Goal: Information Seeking & Learning: Learn about a topic

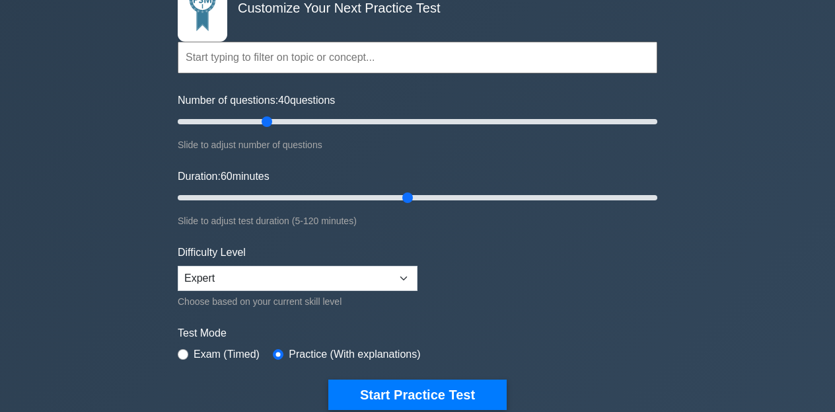
scroll to position [127, 0]
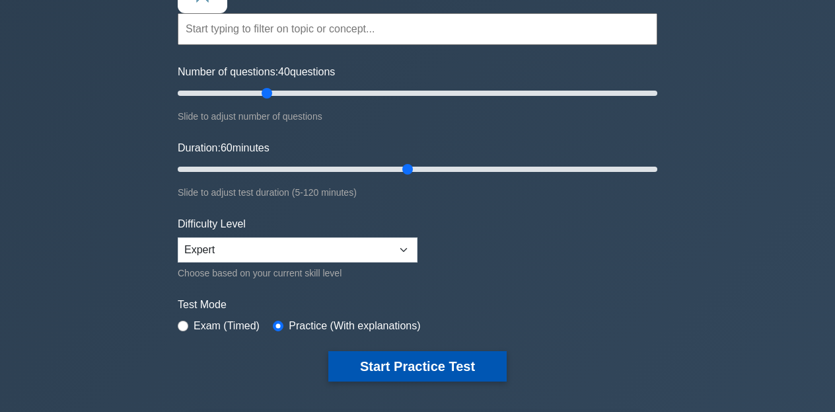
click at [420, 368] on button "Start Practice Test" at bounding box center [417, 366] width 178 height 30
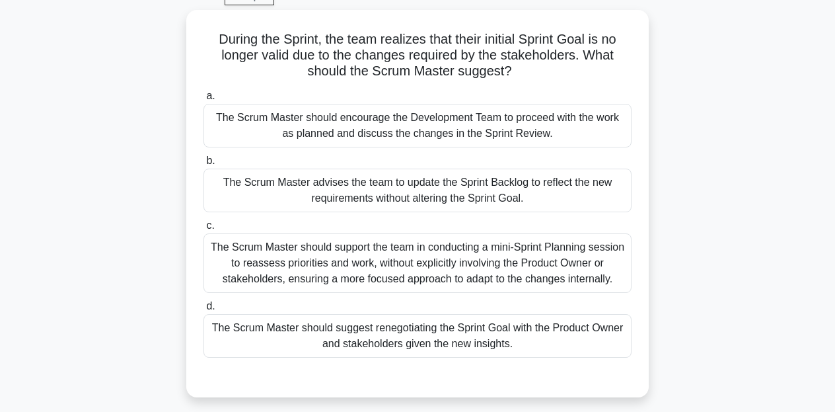
scroll to position [69, 0]
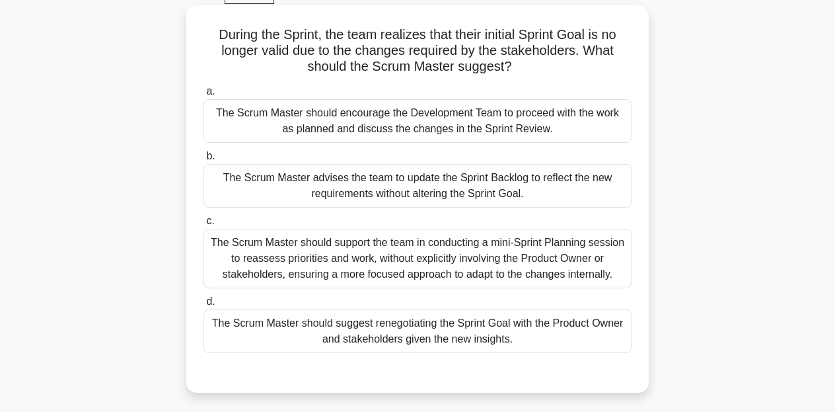
click at [416, 330] on div "The Scrum Master should suggest renegotiating the Sprint Goal with the Product …" at bounding box center [417, 331] width 428 height 44
click at [203, 306] on input "d. The Scrum Master should suggest renegotiating the Sprint Goal with the Produ…" at bounding box center [203, 301] width 0 height 9
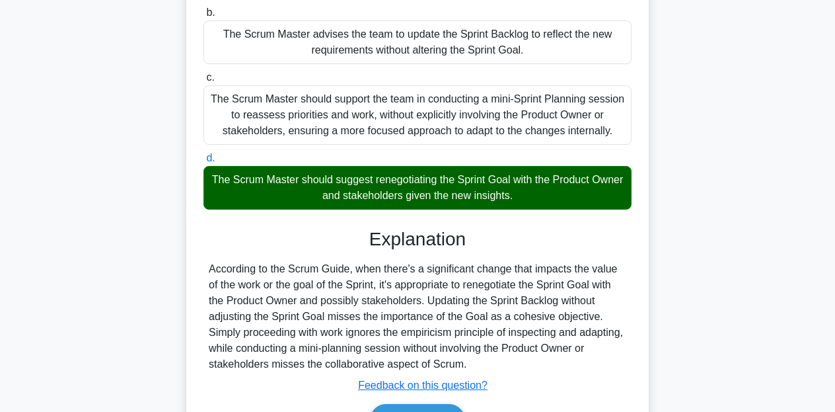
scroll to position [259, 0]
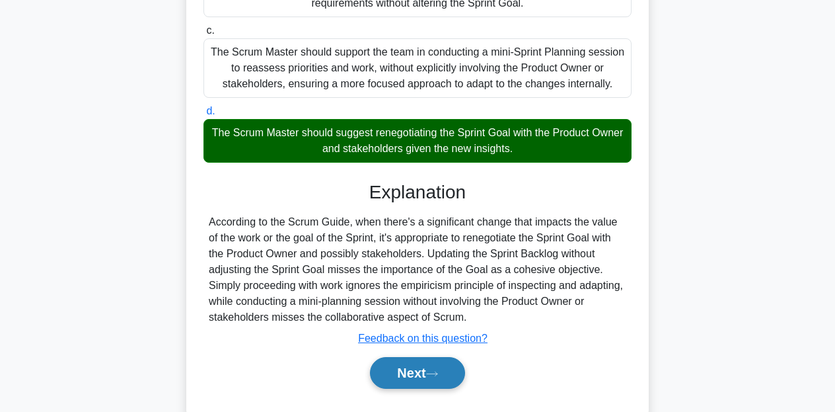
click at [408, 363] on button "Next" at bounding box center [417, 373] width 94 height 32
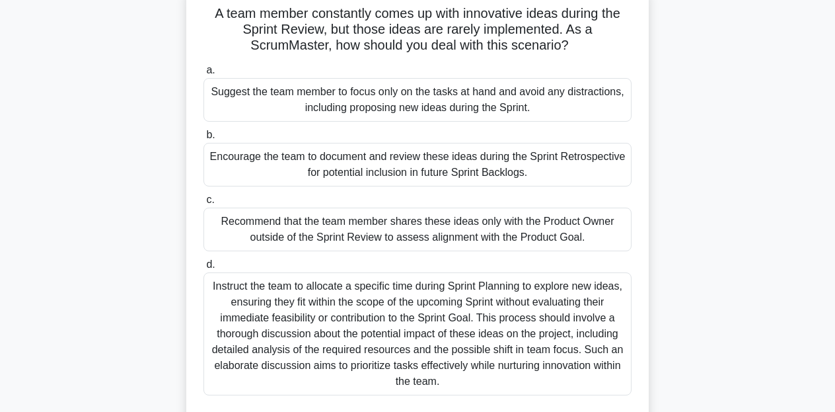
scroll to position [90, 0]
click at [343, 161] on div "Encourage the team to document and review these ideas during the Sprint Retrosp…" at bounding box center [417, 165] width 428 height 44
click at [203, 139] on input "b. Encourage the team to document and review these ideas during the Sprint Retr…" at bounding box center [203, 135] width 0 height 9
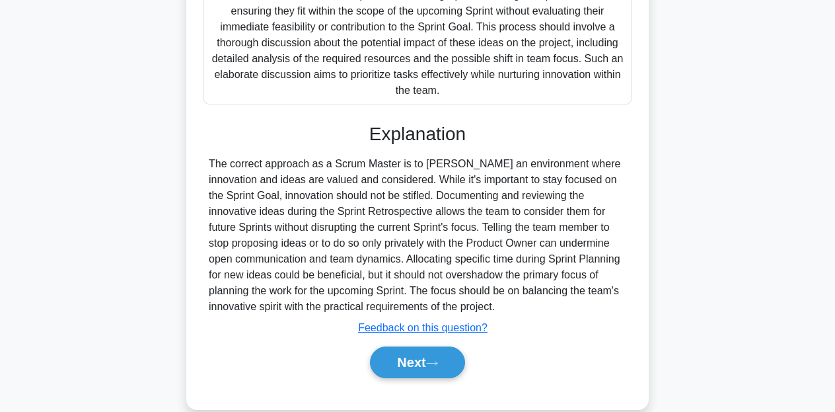
scroll to position [382, 0]
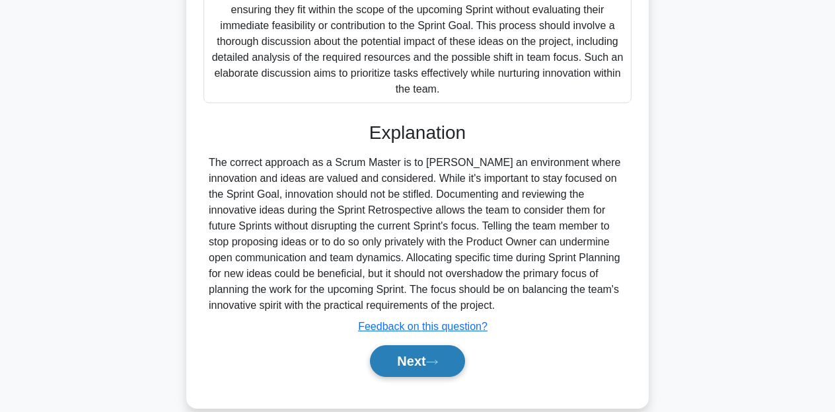
click at [400, 358] on button "Next" at bounding box center [417, 361] width 94 height 32
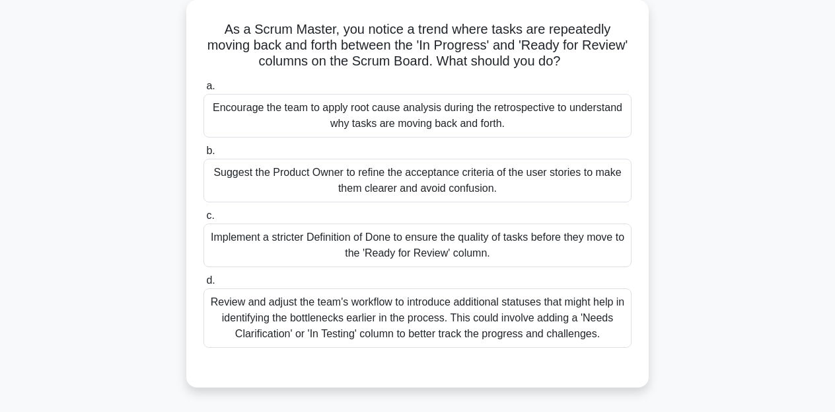
scroll to position [74, 0]
click at [387, 180] on div "Suggest the Product Owner to refine the acceptance criteria of the user stories…" at bounding box center [417, 181] width 428 height 44
click at [203, 155] on input "b. Suggest the Product Owner to refine the acceptance criteria of the user stor…" at bounding box center [203, 151] width 0 height 9
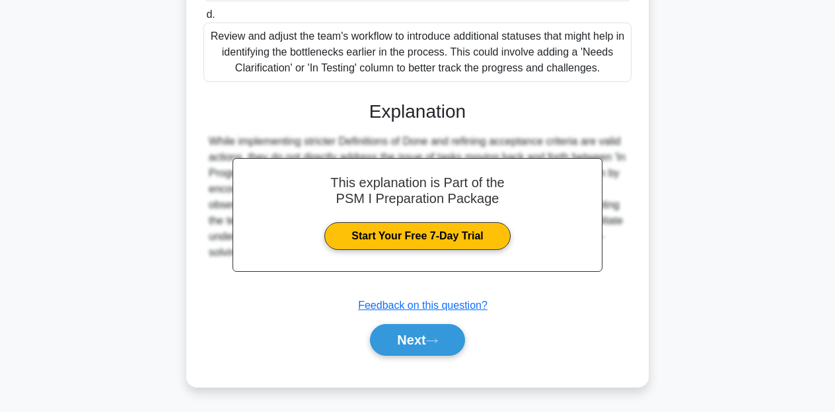
scroll to position [341, 0]
click at [418, 336] on button "Next" at bounding box center [417, 340] width 94 height 32
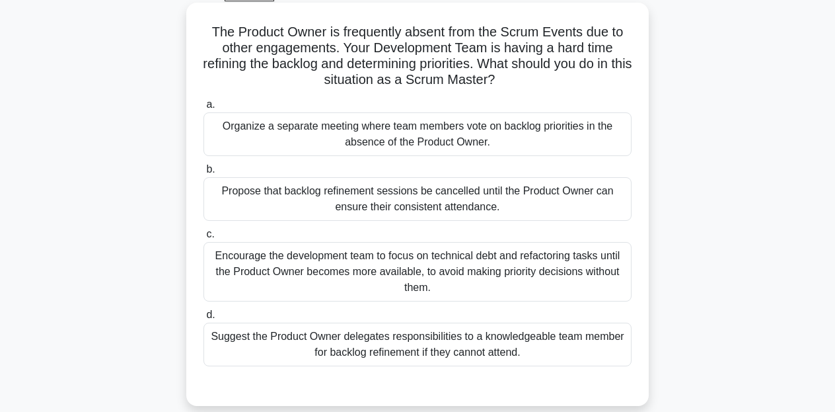
scroll to position [71, 0]
click at [372, 334] on div "Suggest the Product Owner delegates responsibilities to a knowledgeable team me…" at bounding box center [417, 345] width 428 height 44
click at [203, 320] on input "d. Suggest the Product Owner delegates responsibilities to a knowledgeable team…" at bounding box center [203, 315] width 0 height 9
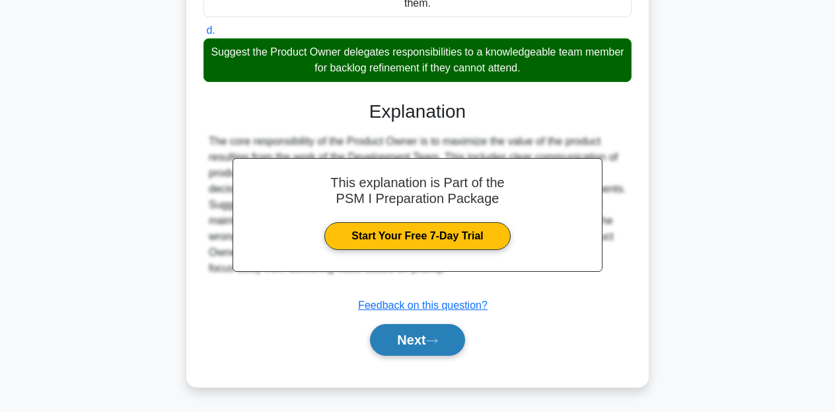
click at [392, 341] on button "Next" at bounding box center [417, 340] width 94 height 32
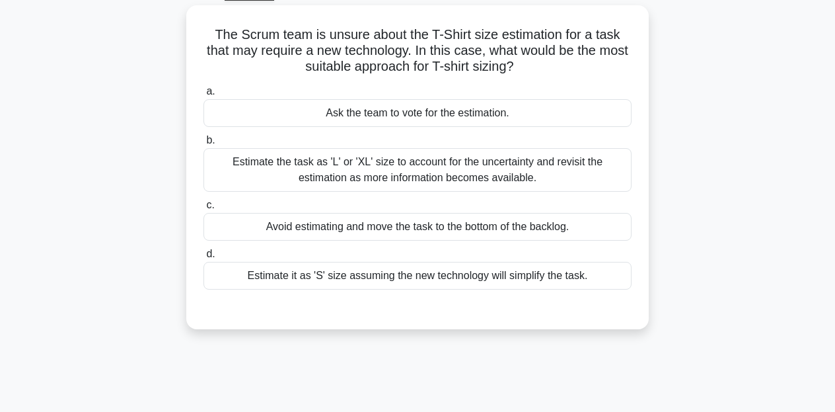
scroll to position [73, 0]
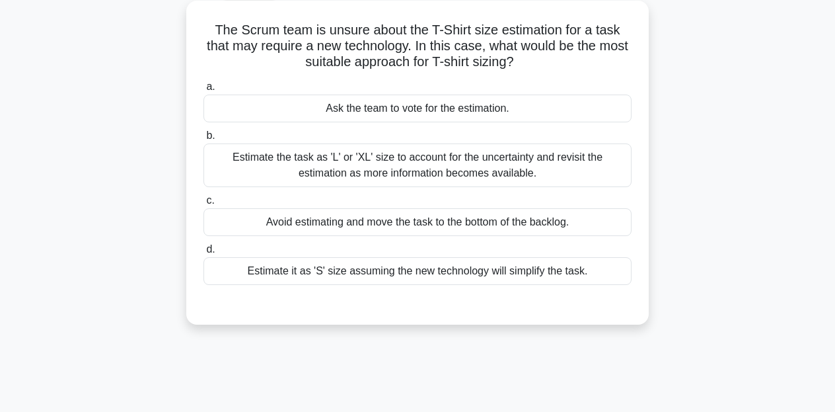
click at [381, 224] on div "Avoid estimating and move the task to the bottom of the backlog." at bounding box center [417, 222] width 428 height 28
click at [203, 205] on input "c. Avoid estimating and move the task to the bottom of the backlog." at bounding box center [203, 200] width 0 height 9
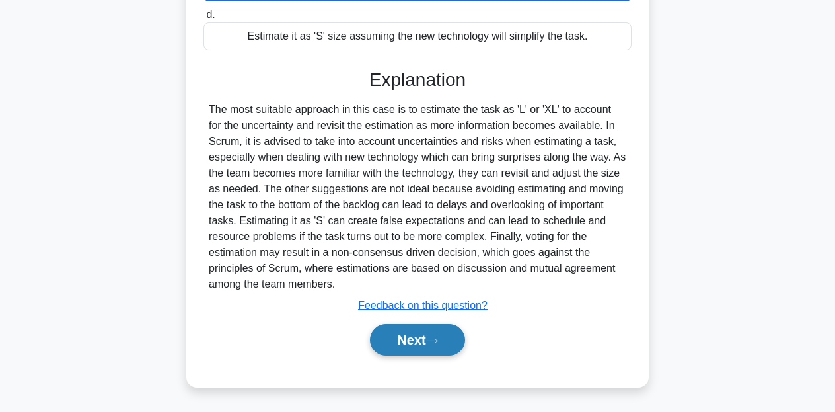
click at [405, 344] on button "Next" at bounding box center [417, 340] width 94 height 32
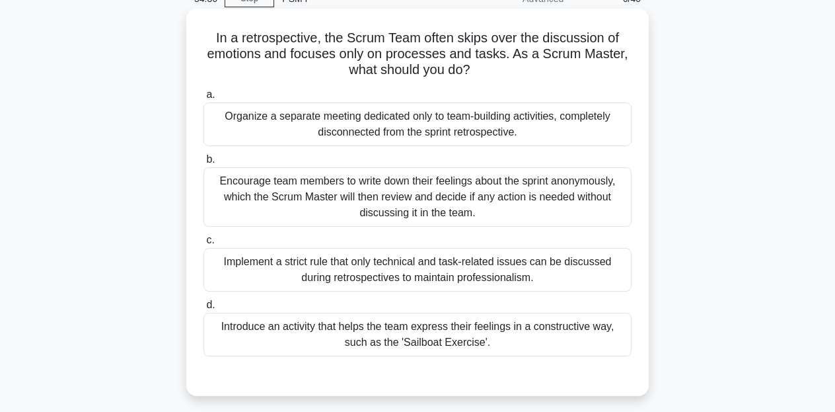
scroll to position [65, 0]
click at [430, 132] on div "Organize a separate meeting dedicated only to team-building activities, complet…" at bounding box center [417, 124] width 428 height 44
click at [203, 99] on input "a. Organize a separate meeting dedicated only to team-building activities, comp…" at bounding box center [203, 95] width 0 height 9
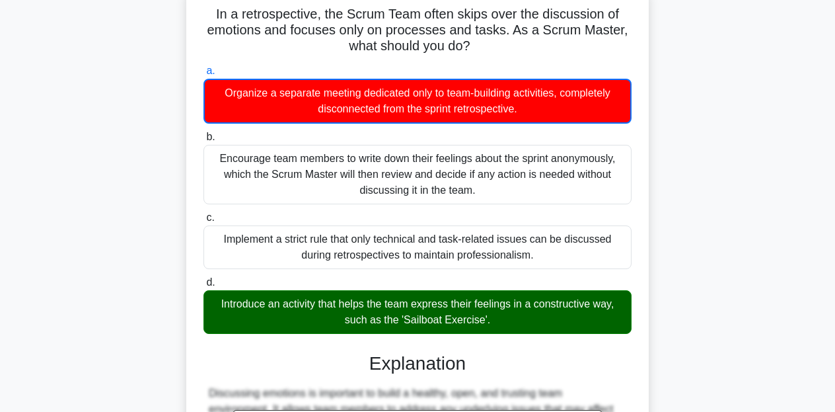
scroll to position [91, 0]
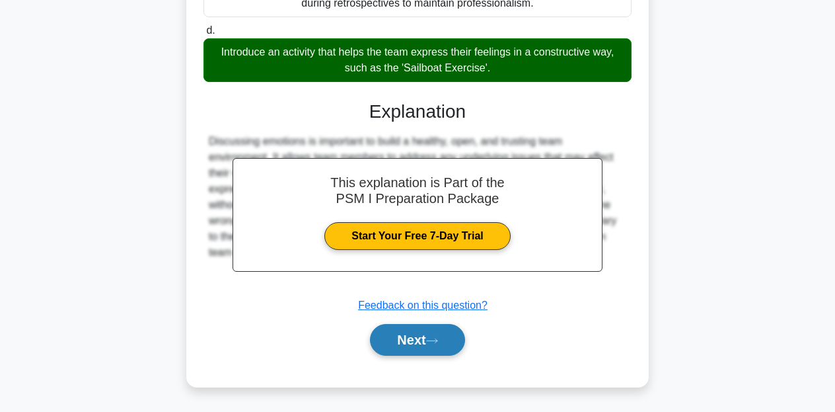
click at [429, 344] on button "Next" at bounding box center [417, 340] width 94 height 32
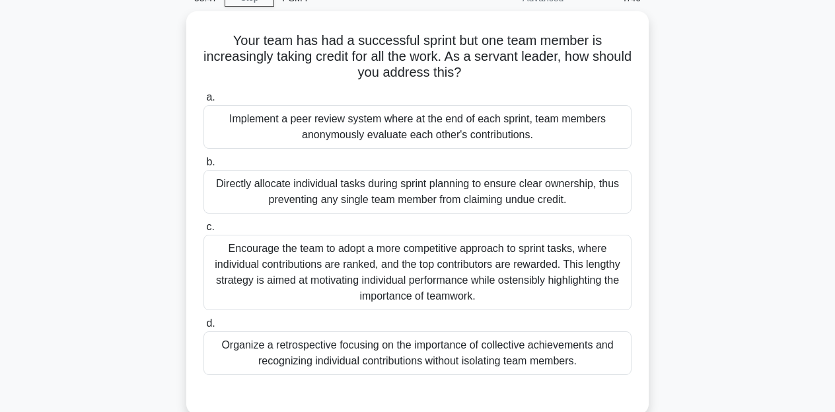
scroll to position [79, 0]
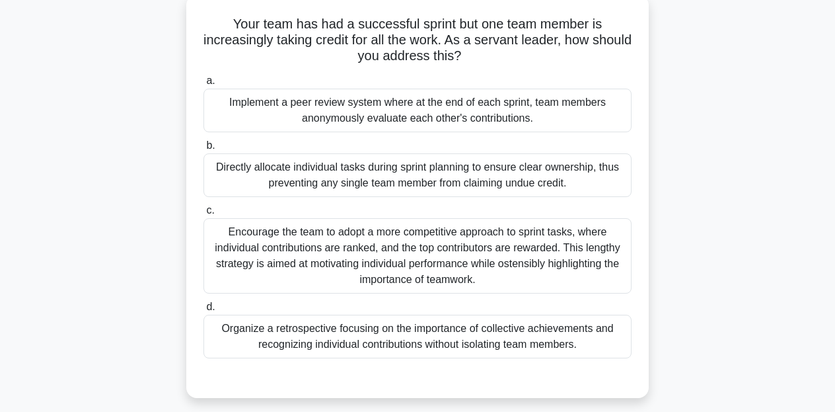
click at [429, 344] on div "Organize a retrospective focusing on the importance of collective achievements …" at bounding box center [417, 336] width 428 height 44
click at [203, 311] on input "d. Organize a retrospective focusing on the importance of collective achievemen…" at bounding box center [203, 307] width 0 height 9
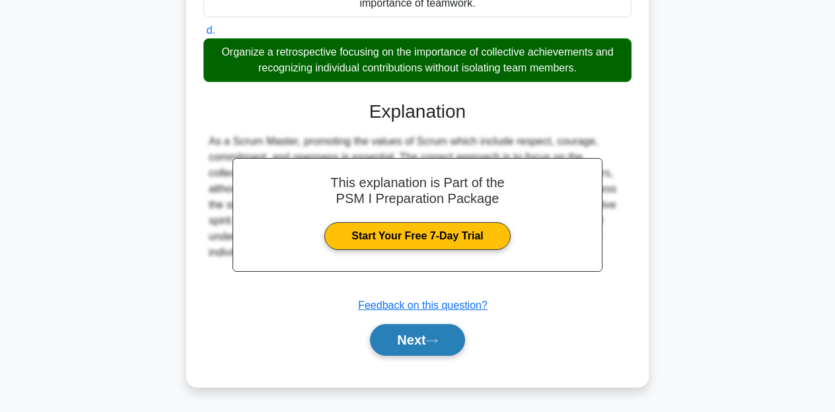
click at [406, 342] on button "Next" at bounding box center [417, 340] width 94 height 32
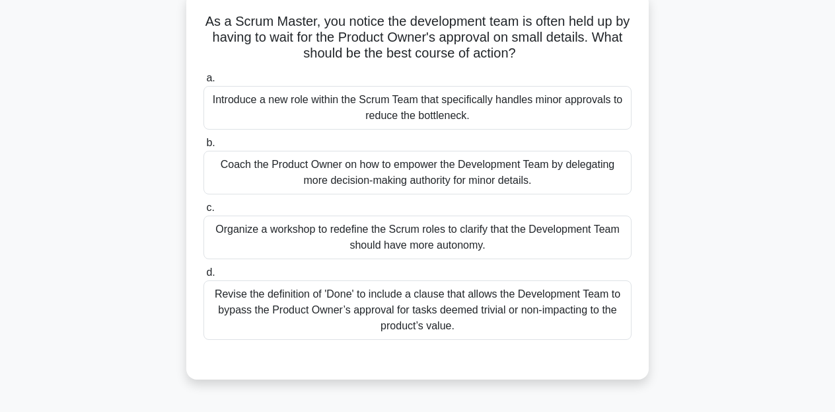
scroll to position [82, 0]
click at [416, 184] on div "Coach the Product Owner on how to empower the Development Team by delegating mo…" at bounding box center [417, 173] width 428 height 44
click at [203, 147] on input "b. Coach the Product Owner on how to empower the Development Team by delegating…" at bounding box center [203, 143] width 0 height 9
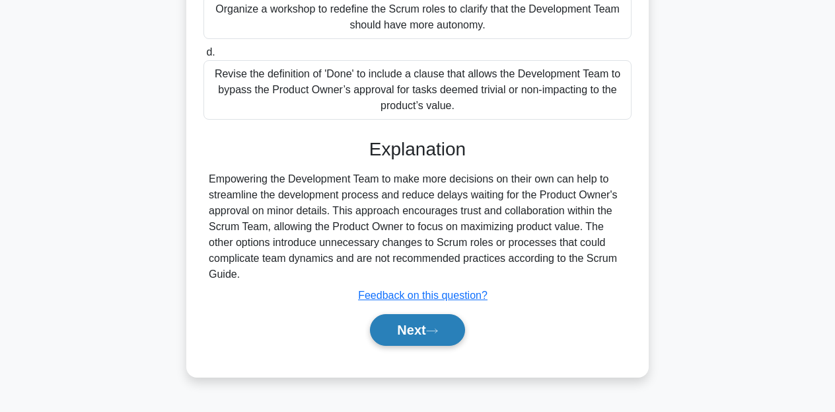
scroll to position [302, 0]
click at [434, 338] on button "Next" at bounding box center [417, 330] width 94 height 32
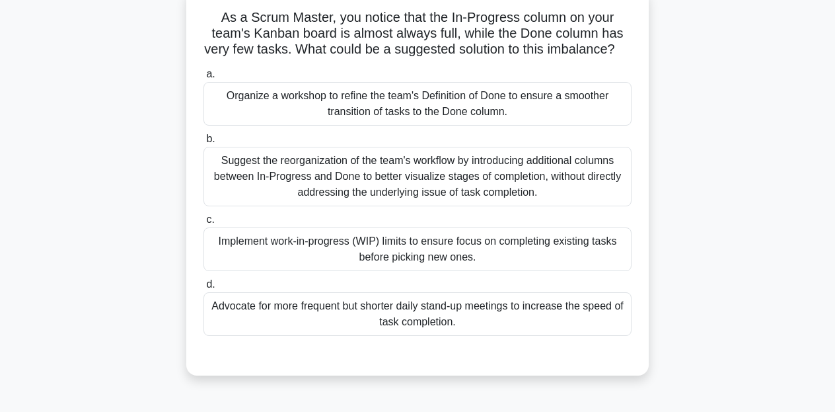
scroll to position [85, 0]
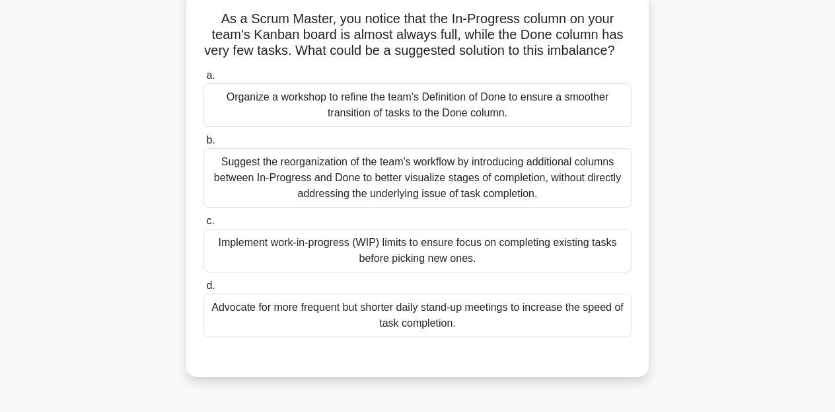
click at [395, 110] on div "Organize a workshop to refine the team's Definition of Done to ensure a smoothe…" at bounding box center [417, 105] width 428 height 44
click at [203, 80] on input "a. Organize a workshop to refine the team's Definition of Done to ensure a smoo…" at bounding box center [203, 75] width 0 height 9
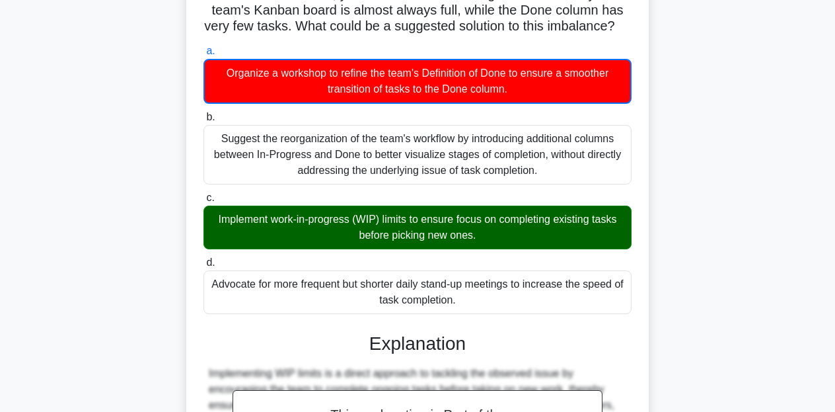
scroll to position [112, 0]
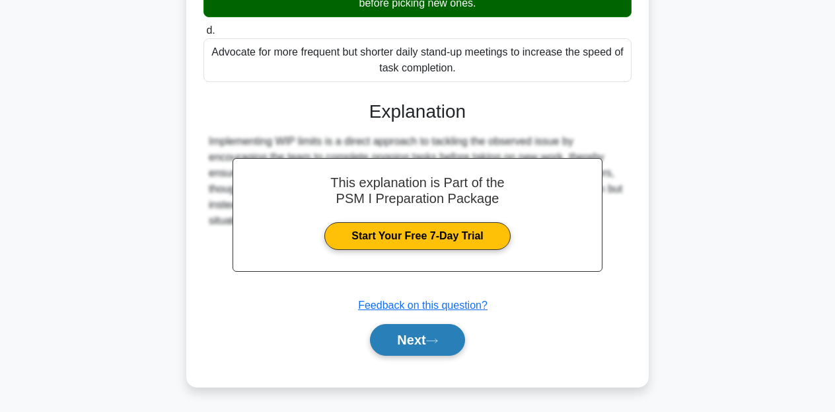
click at [414, 348] on button "Next" at bounding box center [417, 340] width 94 height 32
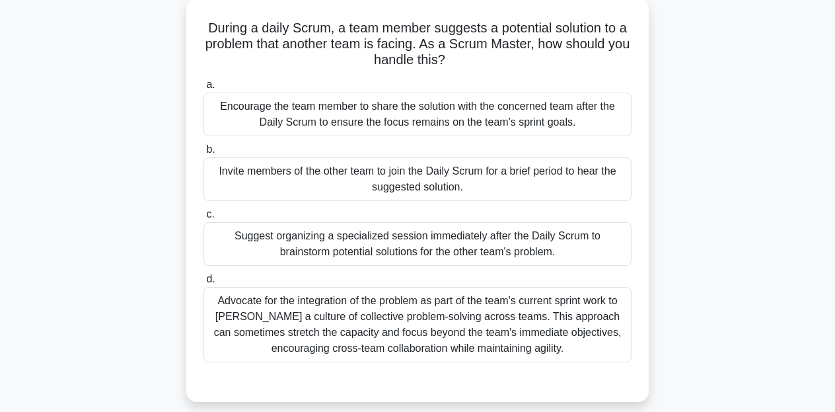
scroll to position [77, 0]
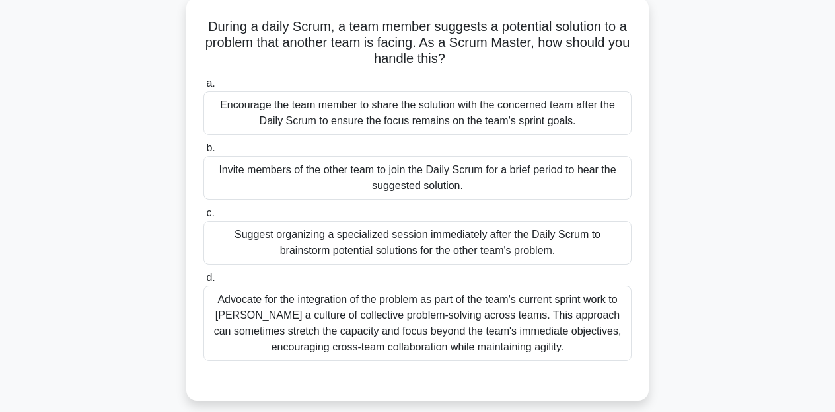
click at [479, 133] on div "Encourage the team member to share the solution with the concerned team after t…" at bounding box center [417, 113] width 428 height 44
click at [203, 88] on input "a. Encourage the team member to share the solution with the concerned team afte…" at bounding box center [203, 83] width 0 height 9
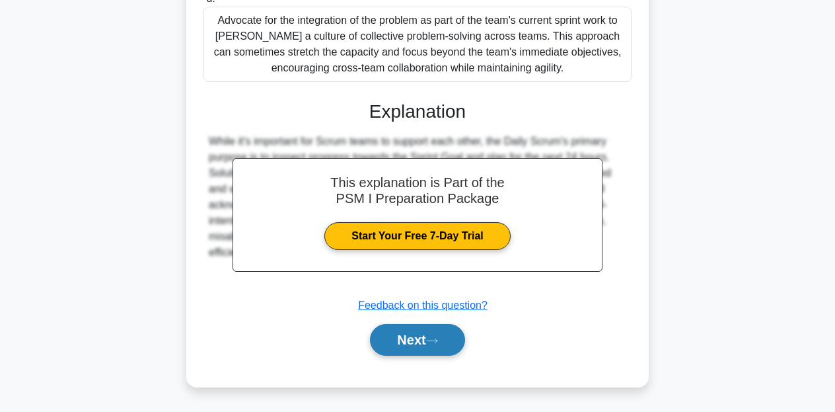
click at [418, 344] on button "Next" at bounding box center [417, 340] width 94 height 32
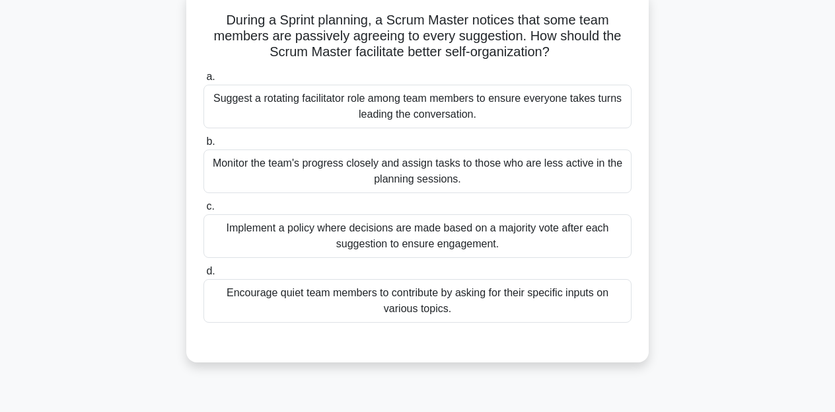
scroll to position [83, 0]
click at [402, 294] on div "Encourage quiet team members to contribute by asking for their specific inputs …" at bounding box center [417, 301] width 428 height 44
click at [203, 275] on input "d. Encourage quiet team members to contribute by asking for their specific inpu…" at bounding box center [203, 271] width 0 height 9
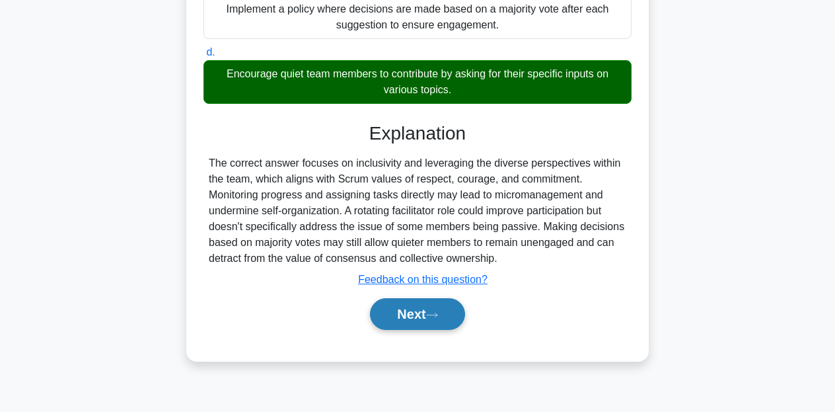
scroll to position [302, 0]
click at [400, 317] on button "Next" at bounding box center [417, 314] width 94 height 32
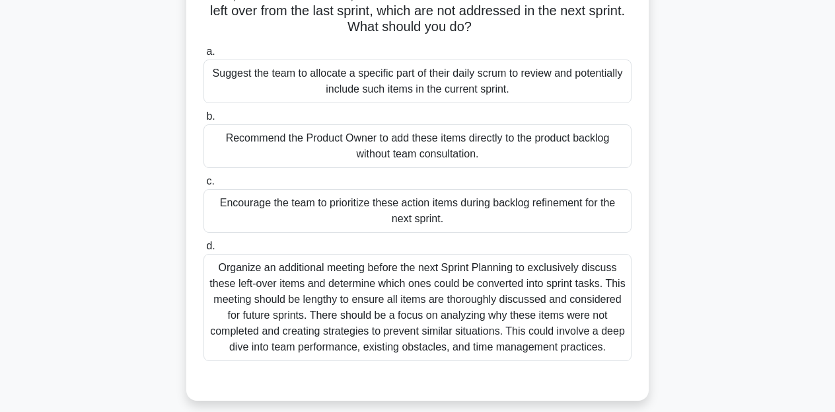
scroll to position [95, 0]
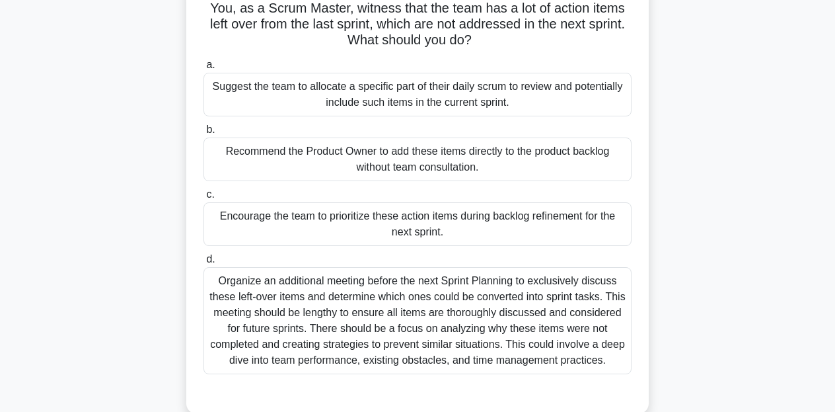
click at [466, 291] on div "Organize an additional meeting before the next Sprint Planning to exclusively d…" at bounding box center [417, 320] width 428 height 107
click at [203, 264] on input "d. Organize an additional meeting before the next Sprint Planning to exclusivel…" at bounding box center [203, 259] width 0 height 9
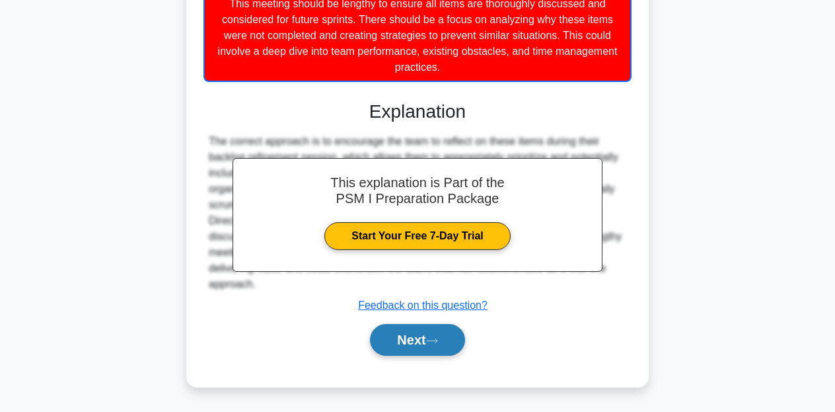
click at [429, 335] on button "Next" at bounding box center [417, 340] width 94 height 32
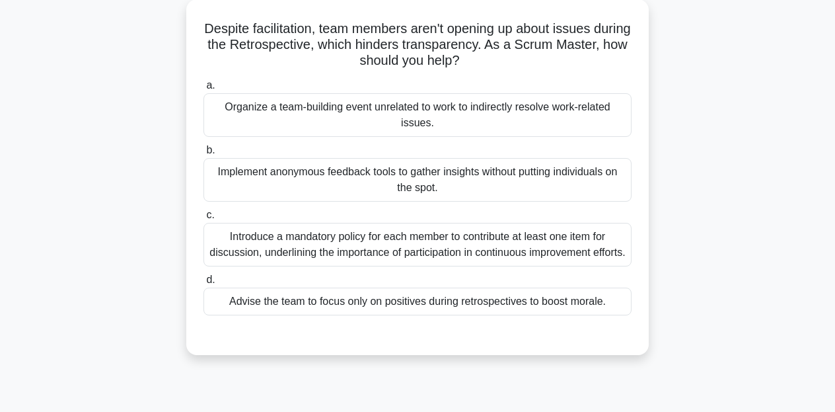
scroll to position [75, 0]
click at [396, 192] on div "Implement anonymous feedback tools to gather insights without putting individua…" at bounding box center [417, 180] width 428 height 44
click at [203, 155] on input "b. Implement anonymous feedback tools to gather insights without putting indivi…" at bounding box center [203, 150] width 0 height 9
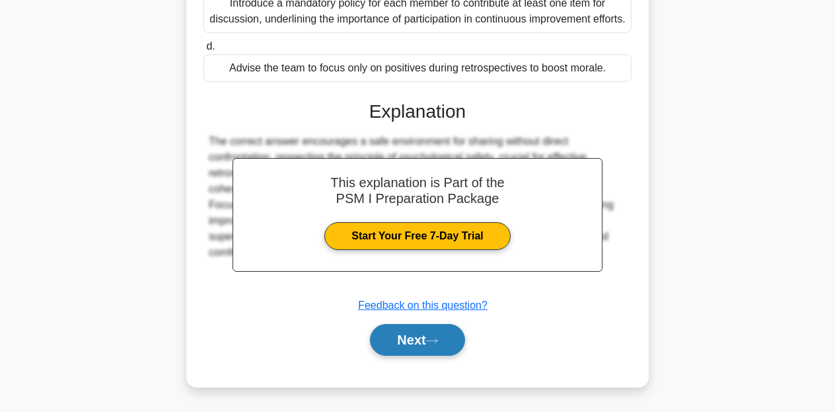
click at [413, 344] on button "Next" at bounding box center [417, 340] width 94 height 32
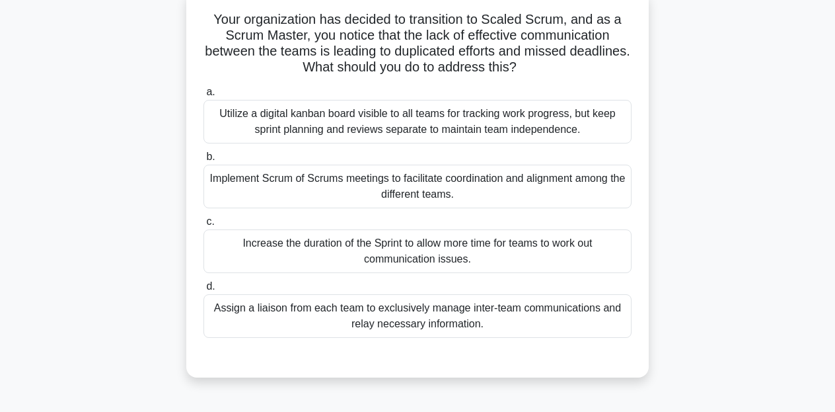
scroll to position [78, 0]
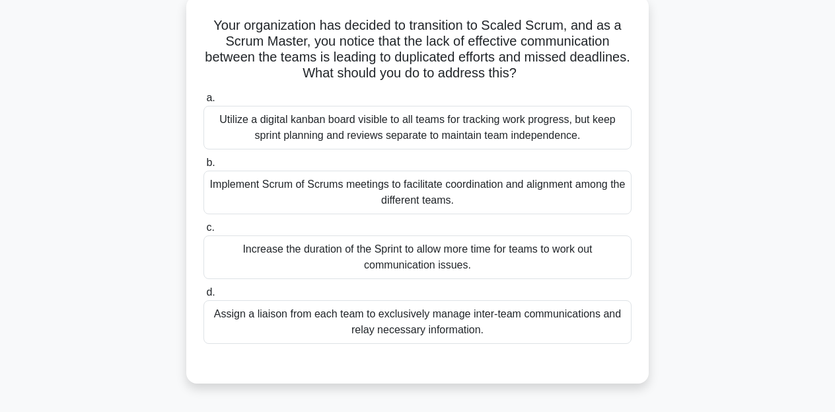
click at [397, 211] on div "Implement Scrum of Scrums meetings to facilitate coordination and alignment amo…" at bounding box center [417, 192] width 428 height 44
click at [203, 167] on input "b. Implement Scrum of Scrums meetings to facilitate coordination and alignment …" at bounding box center [203, 163] width 0 height 9
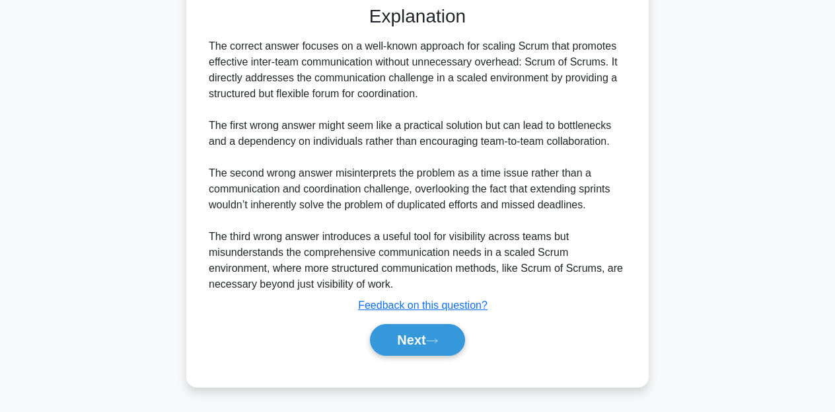
scroll to position [435, 0]
click at [412, 357] on div "Next" at bounding box center [417, 339] width 428 height 42
click at [416, 347] on button "Next" at bounding box center [417, 340] width 94 height 32
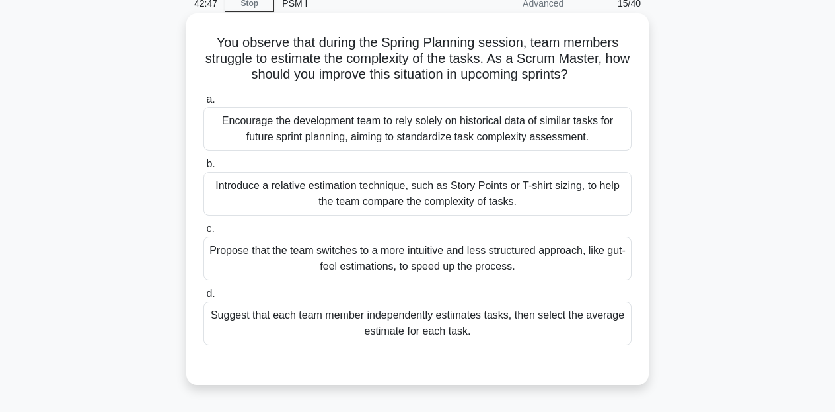
scroll to position [61, 0]
click at [425, 206] on div "Introduce a relative estimation technique, such as Story Points or T-shirt sizi…" at bounding box center [417, 194] width 428 height 44
click at [203, 168] on input "b. Introduce a relative estimation technique, such as Story Points or T-shirt s…" at bounding box center [203, 164] width 0 height 9
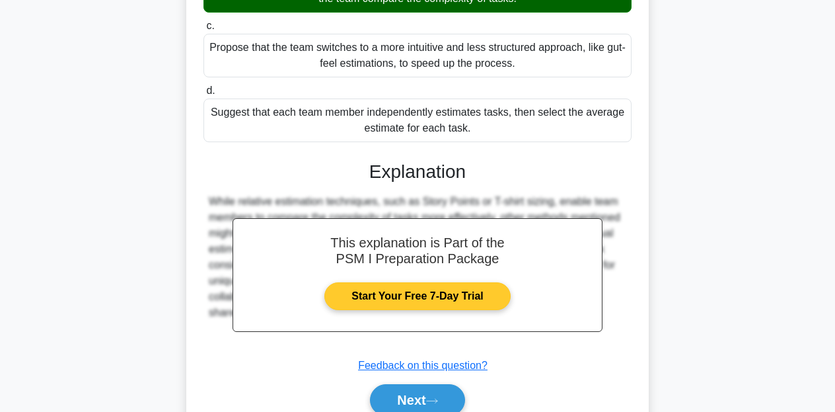
scroll to position [316, 0]
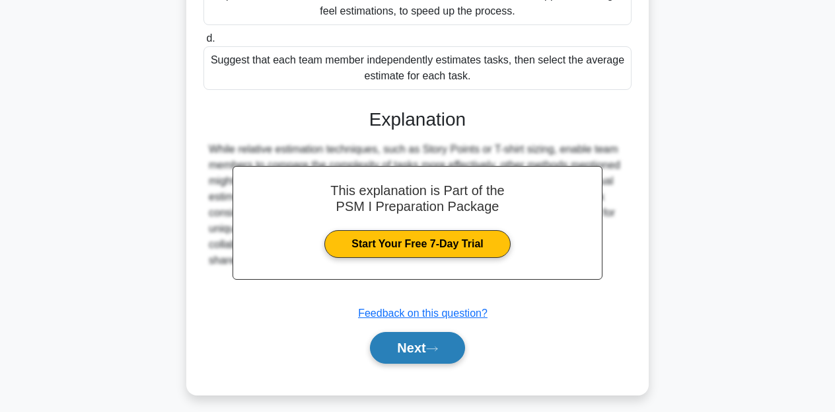
click at [430, 352] on button "Next" at bounding box center [417, 348] width 94 height 32
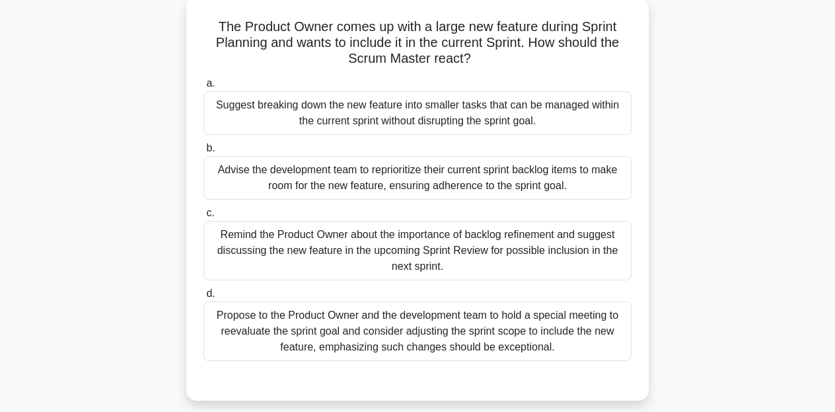
scroll to position [77, 0]
click at [392, 104] on div "Suggest breaking down the new feature into smaller tasks that can be managed wi…" at bounding box center [417, 113] width 428 height 44
click at [203, 88] on input "a. Suggest breaking down the new feature into smaller tasks that can be managed…" at bounding box center [203, 83] width 0 height 9
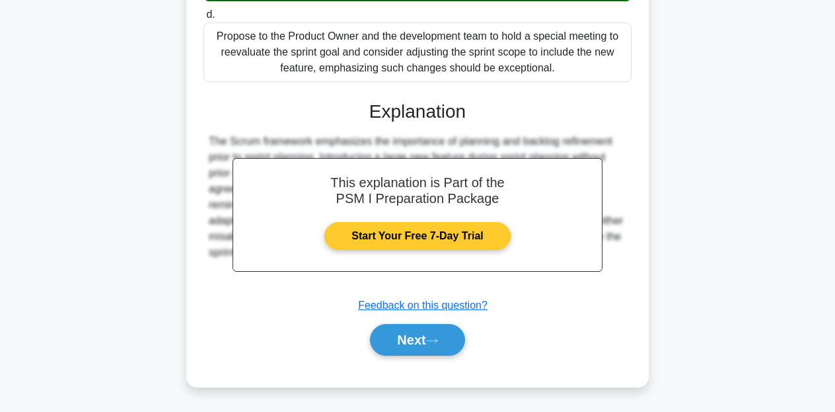
scroll to position [357, 0]
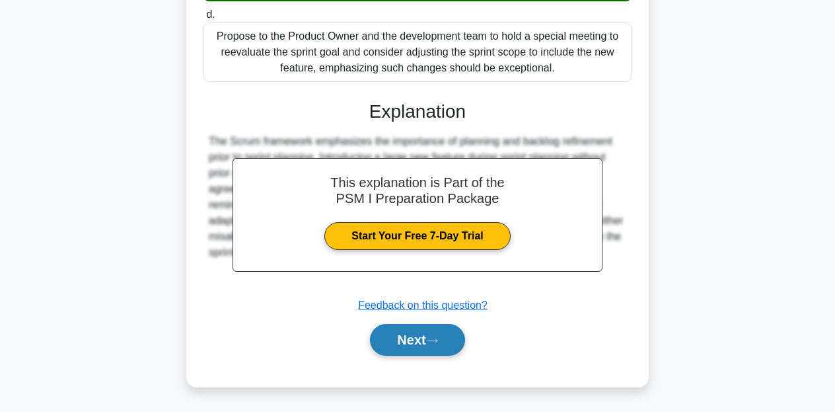
click at [427, 336] on button "Next" at bounding box center [417, 340] width 94 height 32
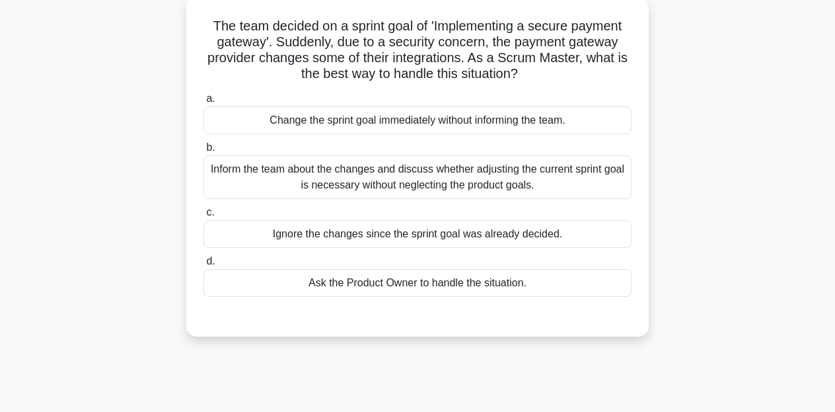
scroll to position [77, 0]
click at [427, 285] on div "Ask the Product Owner to handle the situation." at bounding box center [417, 283] width 428 height 28
click at [203, 266] on input "d. Ask the Product Owner to handle the situation." at bounding box center [203, 261] width 0 height 9
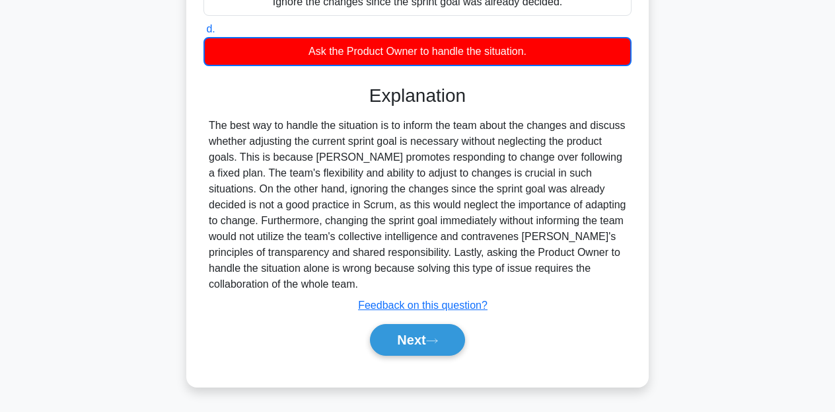
scroll to position [309, 0]
click at [418, 338] on button "Next" at bounding box center [417, 340] width 94 height 32
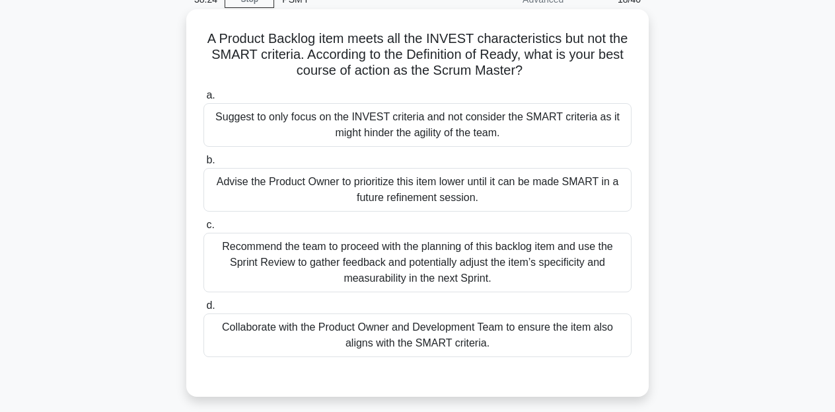
scroll to position [65, 0]
click at [418, 338] on div "Collaborate with the Product Owner and Development Team to ensure the item also…" at bounding box center [417, 335] width 428 height 44
click at [203, 310] on input "d. Collaborate with the Product Owner and Development Team to ensure the item a…" at bounding box center [203, 305] width 0 height 9
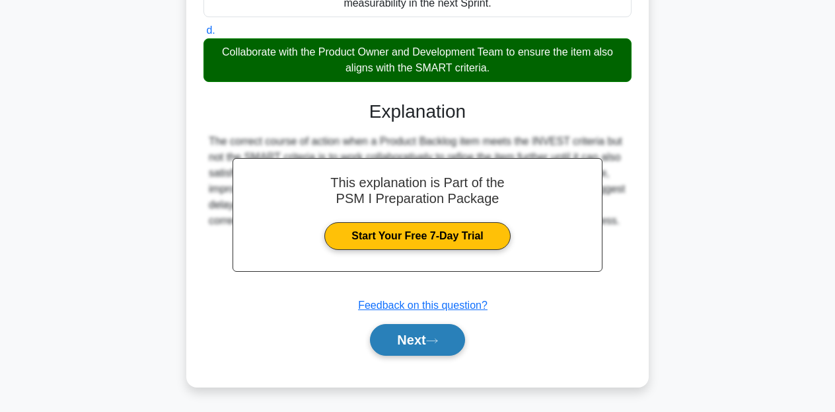
click at [421, 339] on button "Next" at bounding box center [417, 340] width 94 height 32
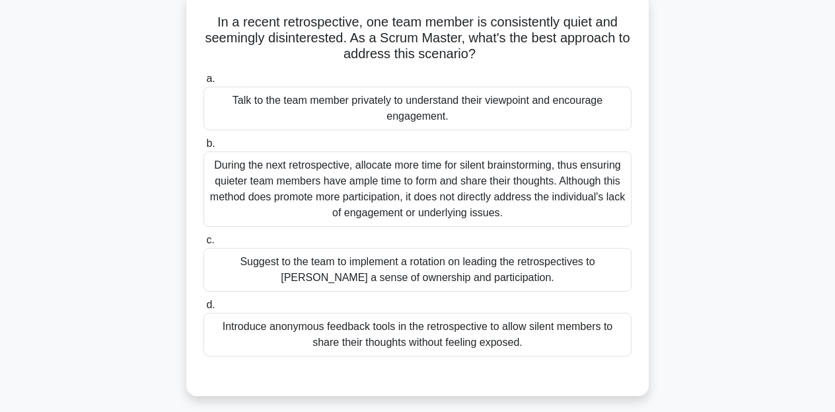
scroll to position [83, 0]
click at [400, 116] on div "Talk to the team member privately to understand their viewpoint and encourage e…" at bounding box center [417, 107] width 428 height 44
click at [203, 82] on input "a. Talk to the team member privately to understand their viewpoint and encourag…" at bounding box center [203, 77] width 0 height 9
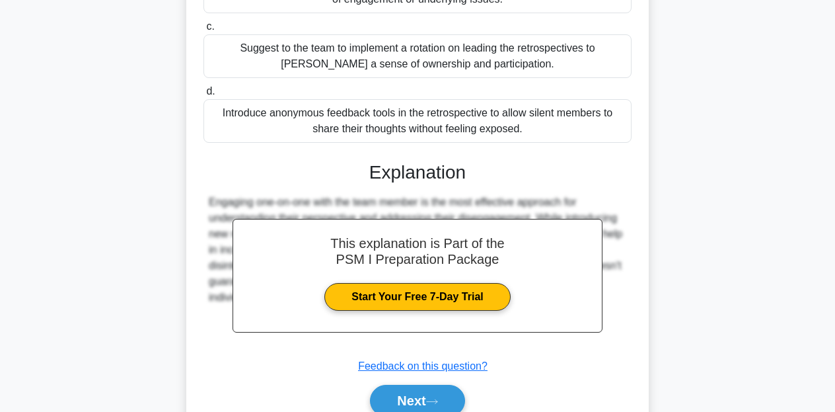
scroll to position [310, 0]
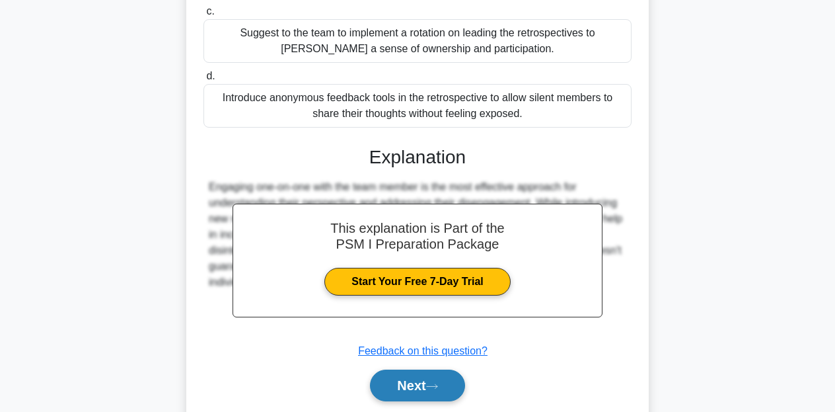
click at [427, 380] on button "Next" at bounding box center [417, 385] width 94 height 32
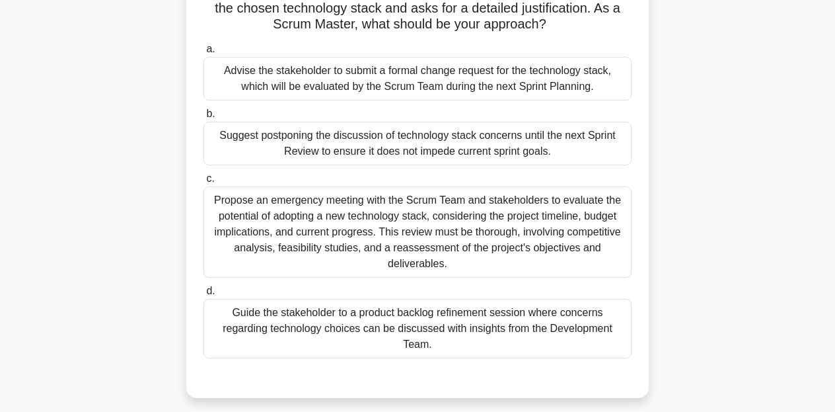
scroll to position [113, 0]
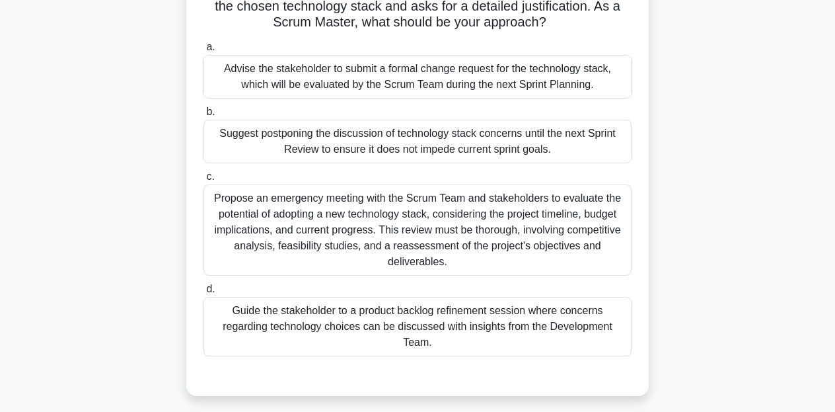
click at [467, 337] on div "Guide the stakeholder to a product backlog refinement session where concerns re…" at bounding box center [417, 326] width 428 height 59
click at [203, 293] on input "d. Guide the stakeholder to a product backlog refinement session where concerns…" at bounding box center [203, 289] width 0 height 9
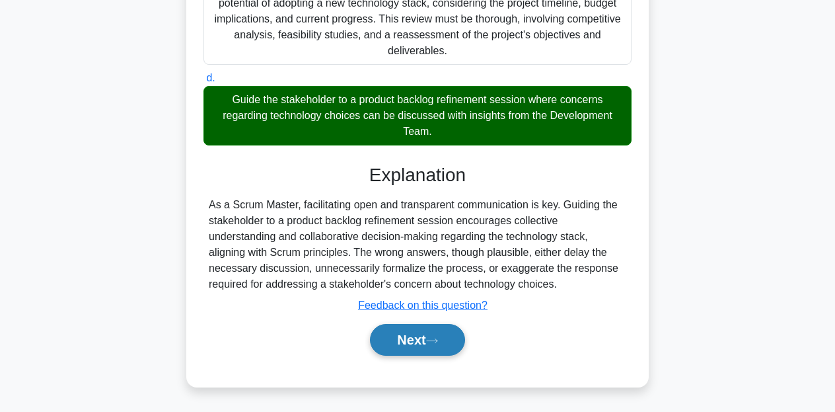
click at [435, 341] on icon at bounding box center [432, 340] width 12 height 7
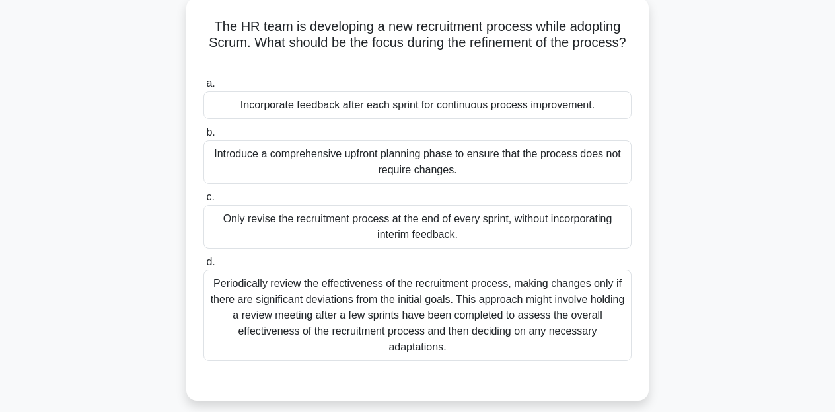
scroll to position [77, 0]
click at [398, 114] on div "Incorporate feedback after each sprint for continuous process improvement." at bounding box center [417, 105] width 428 height 28
click at [203, 88] on input "a. Incorporate feedback after each sprint for continuous process improvement." at bounding box center [203, 83] width 0 height 9
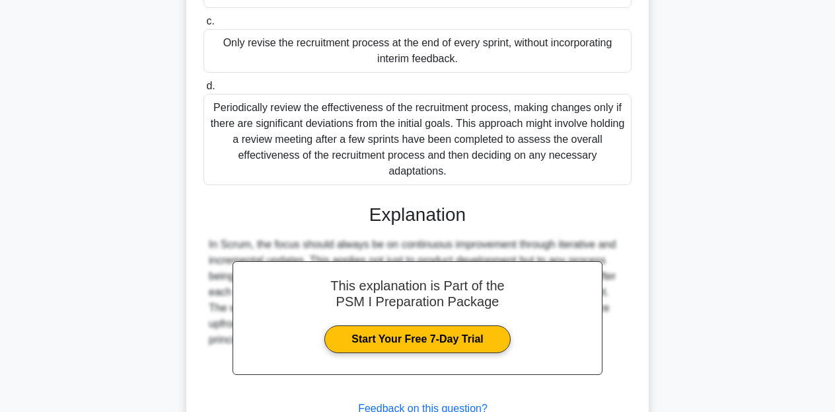
scroll to position [270, 0]
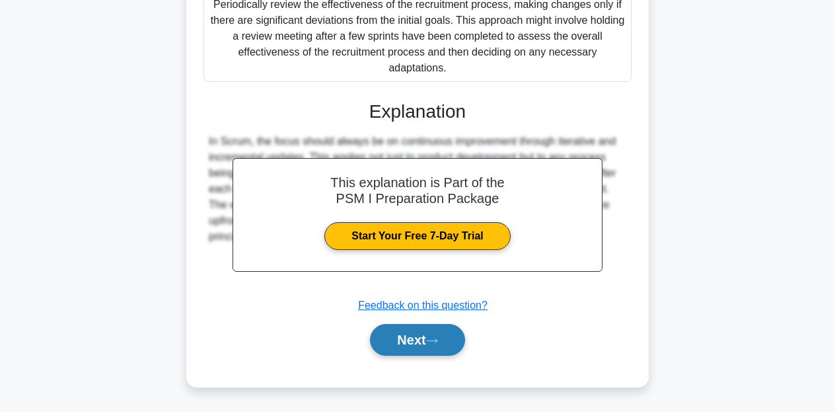
click at [426, 338] on button "Next" at bounding box center [417, 340] width 94 height 32
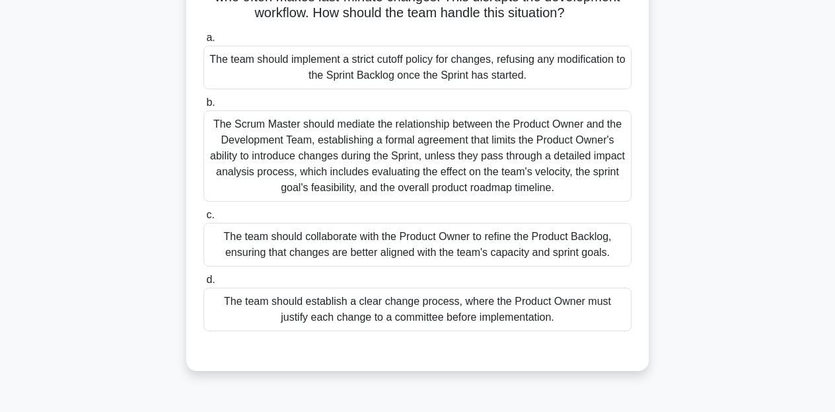
scroll to position [124, 0]
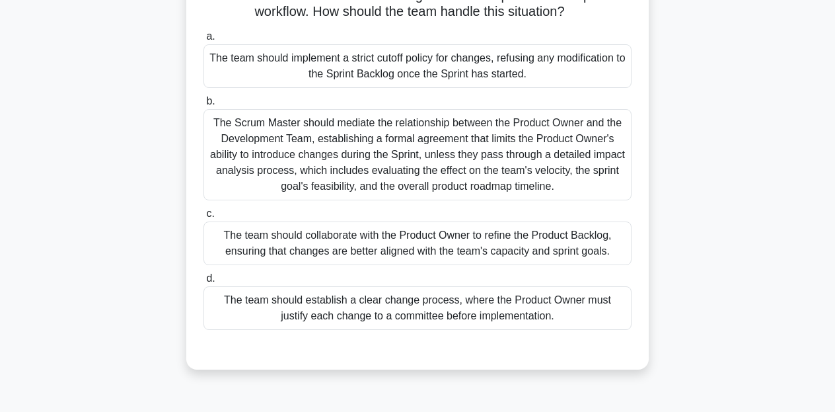
click at [503, 250] on div "The team should collaborate with the Product Owner to refine the Product Backlo…" at bounding box center [417, 243] width 428 height 44
click at [203, 218] on input "c. The team should collaborate with the Product Owner to refine the Product Bac…" at bounding box center [203, 213] width 0 height 9
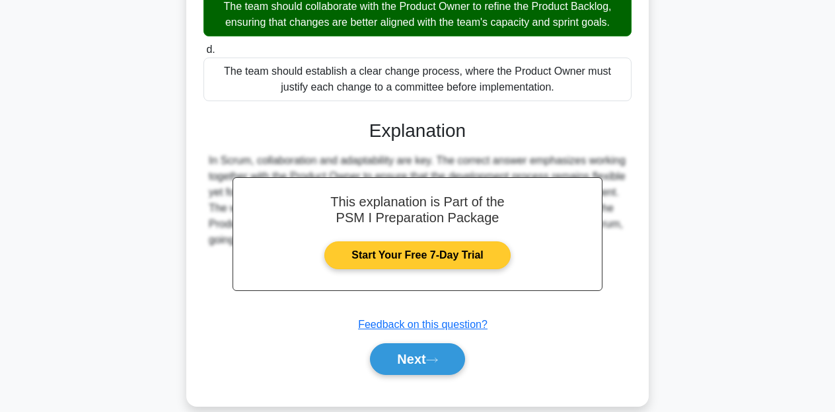
scroll to position [358, 0]
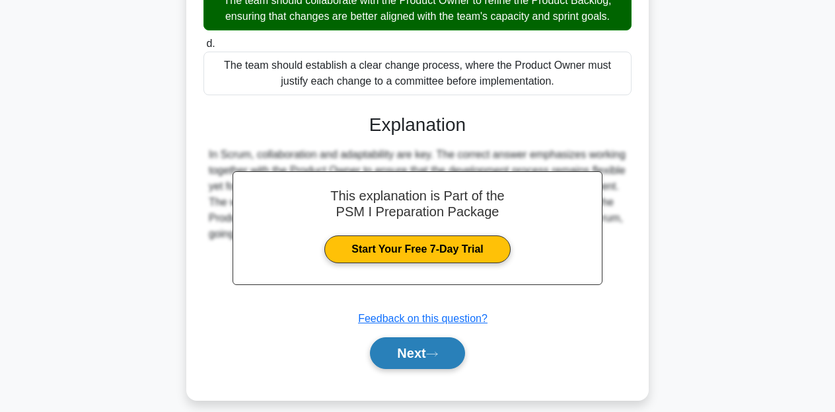
click at [433, 352] on icon at bounding box center [432, 353] width 12 height 7
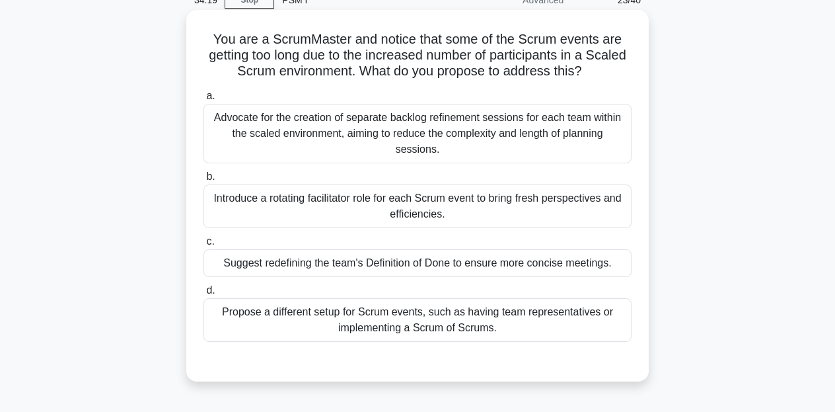
scroll to position [70, 0]
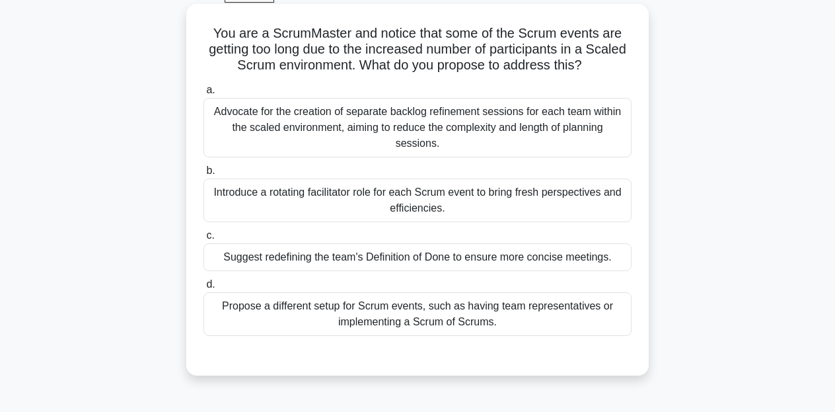
click at [494, 123] on div "Advocate for the creation of separate backlog refinement sessions for each team…" at bounding box center [417, 127] width 428 height 59
click at [203, 94] on input "a. Advocate for the creation of separate backlog refinement sessions for each t…" at bounding box center [203, 90] width 0 height 9
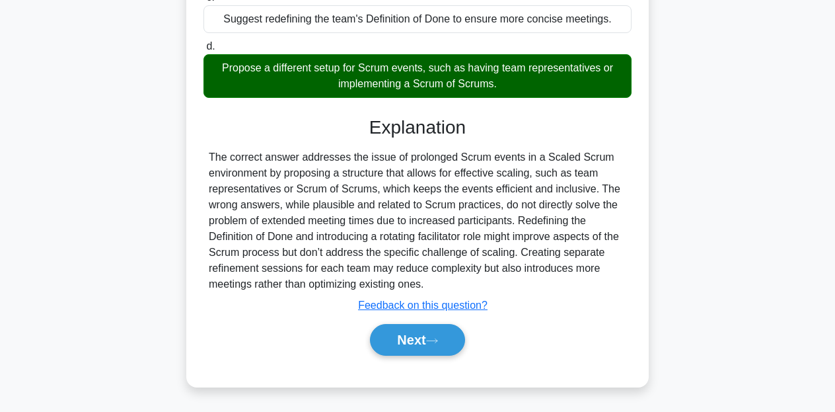
scroll to position [309, 0]
click at [413, 336] on button "Next" at bounding box center [417, 340] width 94 height 32
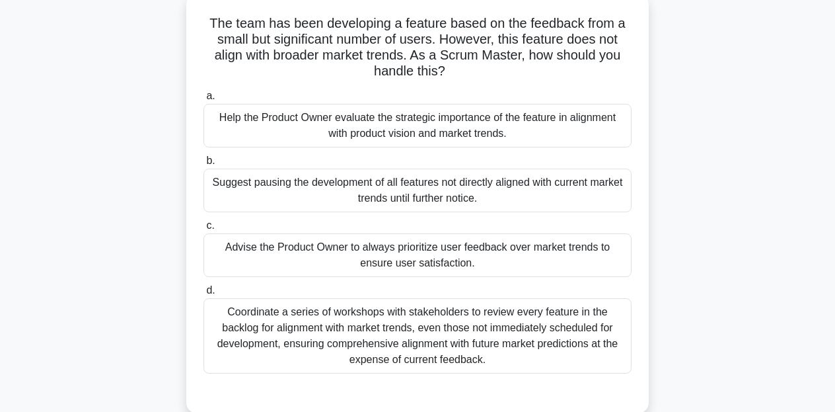
scroll to position [81, 0]
click at [483, 124] on div "Help the Product Owner evaluate the strategic importance of the feature in alig…" at bounding box center [417, 125] width 428 height 44
click at [203, 100] on input "a. Help the Product Owner evaluate the strategic importance of the feature in a…" at bounding box center [203, 95] width 0 height 9
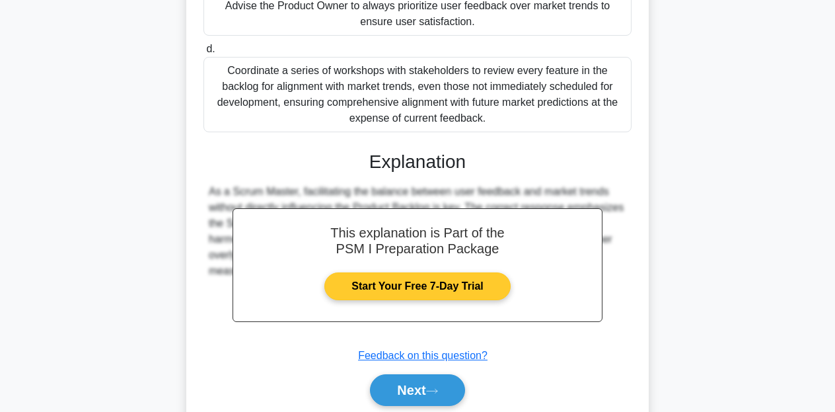
scroll to position [347, 0]
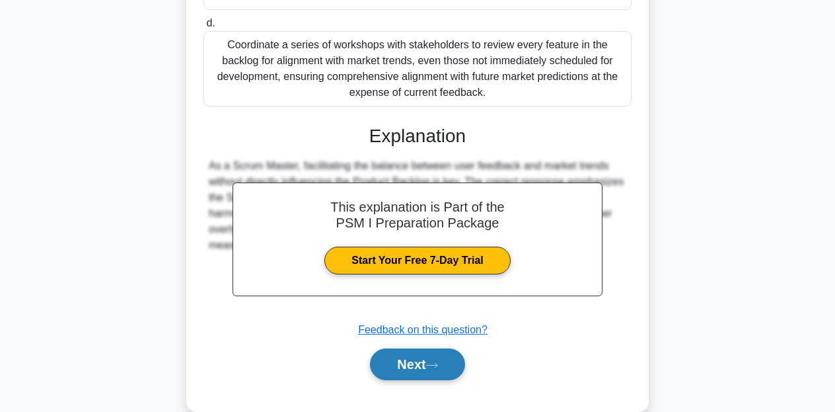
click at [435, 362] on icon at bounding box center [432, 364] width 12 height 7
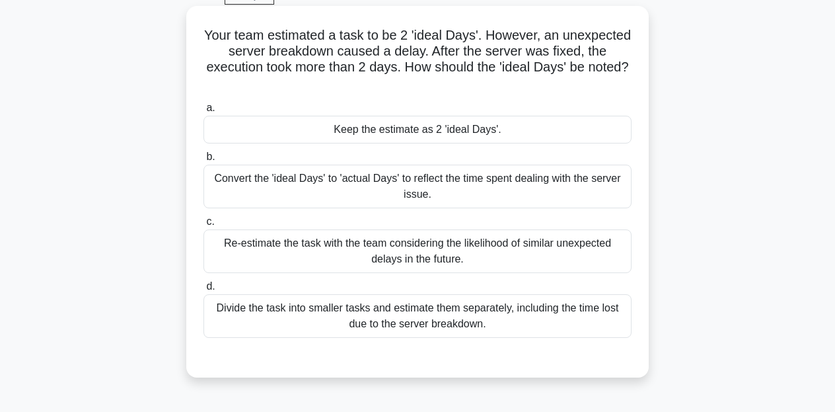
scroll to position [68, 0]
click at [400, 130] on div "Keep the estimate as 2 'ideal Days'." at bounding box center [417, 130] width 428 height 28
click at [203, 112] on input "a. Keep the estimate as 2 'ideal Days'." at bounding box center [203, 108] width 0 height 9
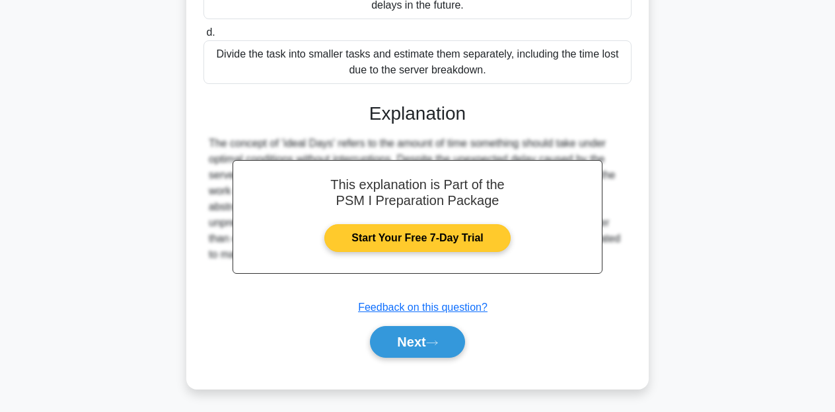
scroll to position [324, 0]
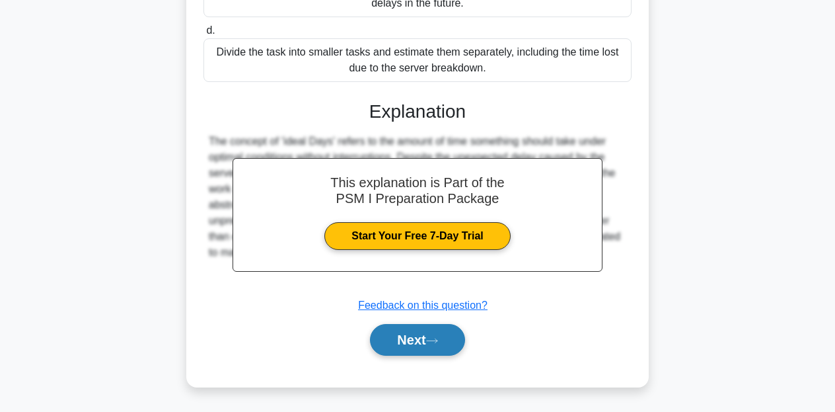
click at [406, 346] on button "Next" at bounding box center [417, 340] width 94 height 32
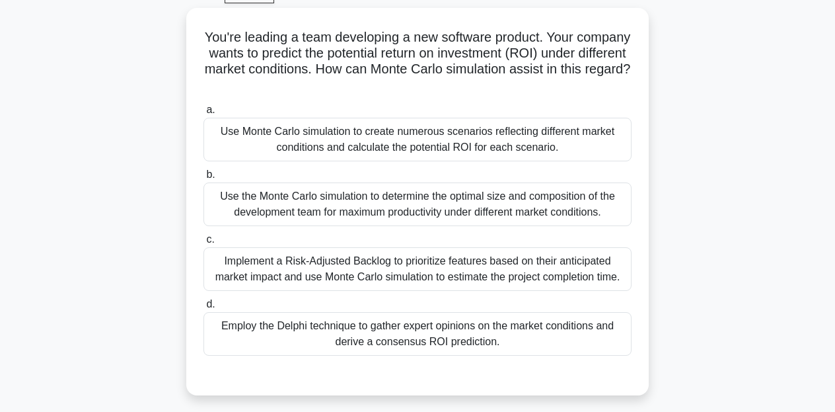
scroll to position [66, 0]
click at [434, 142] on div "Use Monte Carlo simulation to create numerous scenarios reflecting different ma…" at bounding box center [417, 140] width 428 height 44
click at [203, 114] on input "a. Use Monte Carlo simulation to create numerous scenarios reflecting different…" at bounding box center [203, 110] width 0 height 9
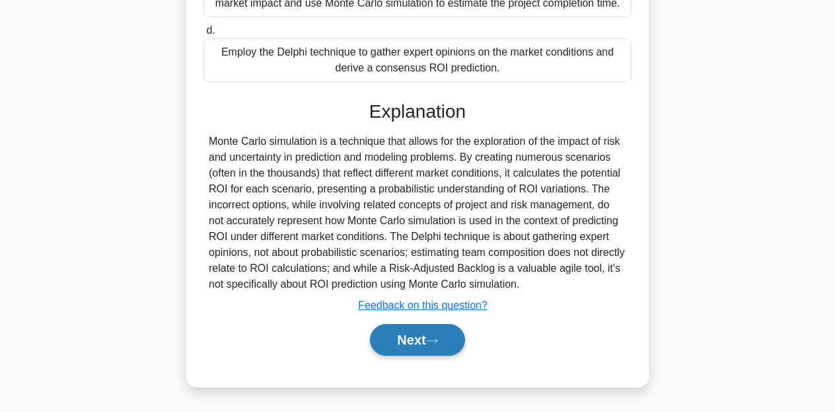
scroll to position [355, 0]
click at [415, 342] on button "Next" at bounding box center [417, 340] width 94 height 32
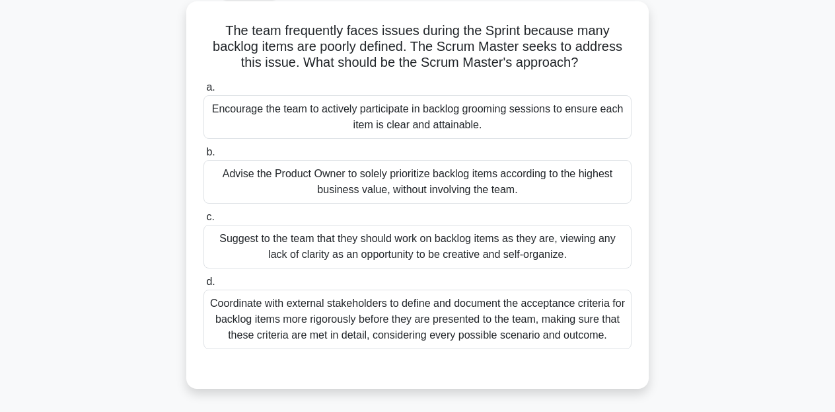
scroll to position [69, 0]
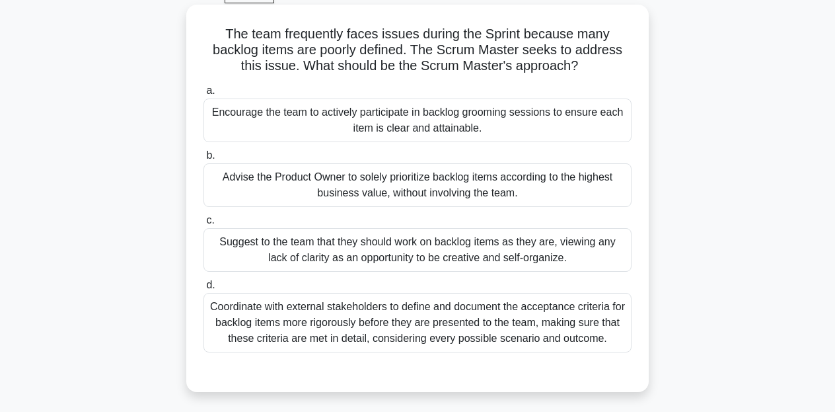
click at [473, 134] on div "Encourage the team to actively participate in backlog grooming sessions to ensu…" at bounding box center [417, 120] width 428 height 44
click at [203, 95] on input "a. Encourage the team to actively participate in backlog grooming sessions to e…" at bounding box center [203, 91] width 0 height 9
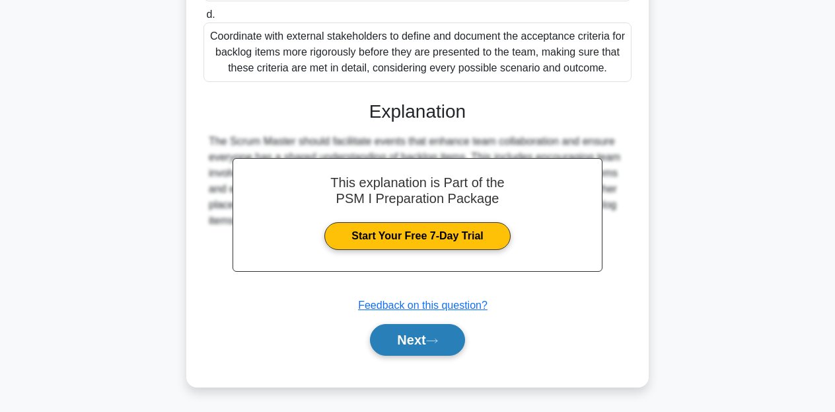
click at [428, 344] on button "Next" at bounding box center [417, 340] width 94 height 32
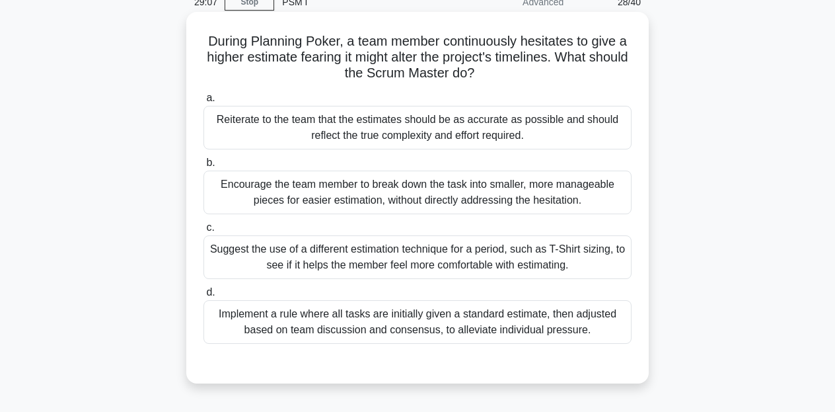
scroll to position [63, 0]
click at [392, 195] on div "Encourage the team member to break down the task into smaller, more manageable …" at bounding box center [417, 192] width 428 height 44
click at [203, 166] on input "b. Encourage the team member to break down the task into smaller, more manageab…" at bounding box center [203, 162] width 0 height 9
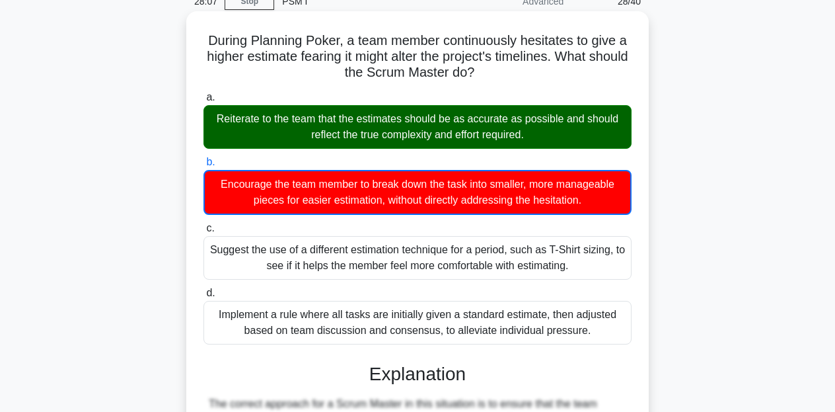
scroll to position [79, 0]
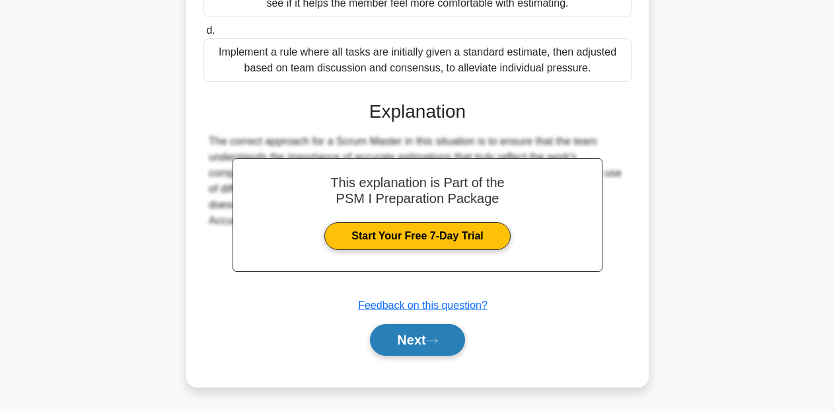
click at [405, 344] on button "Next" at bounding box center [417, 340] width 94 height 32
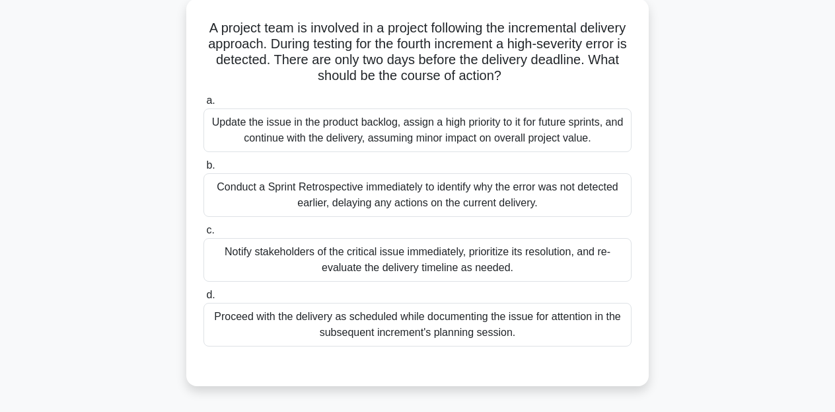
scroll to position [75, 0]
click at [479, 131] on div "Update the issue in the product backlog, assign a high priority to it for futur…" at bounding box center [417, 130] width 428 height 44
click at [203, 105] on input "a. Update the issue in the product backlog, assign a high priority to it for fu…" at bounding box center [203, 100] width 0 height 9
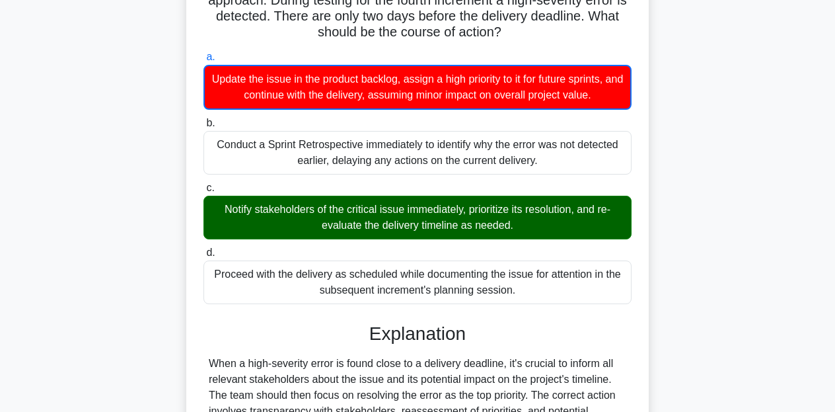
scroll to position [120, 1]
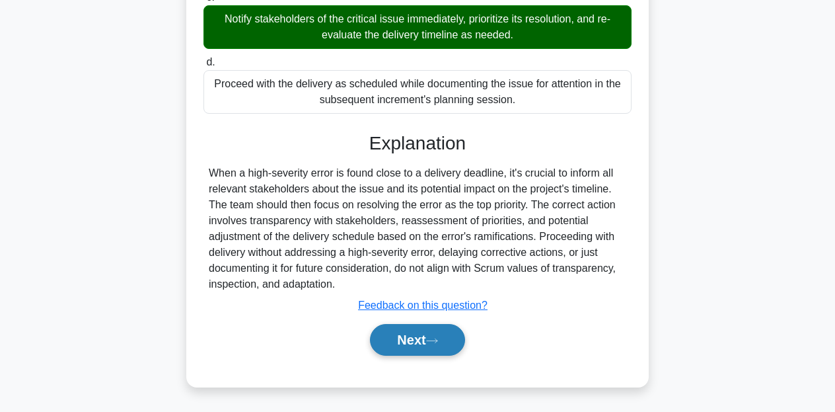
click at [428, 336] on button "Next" at bounding box center [417, 340] width 94 height 32
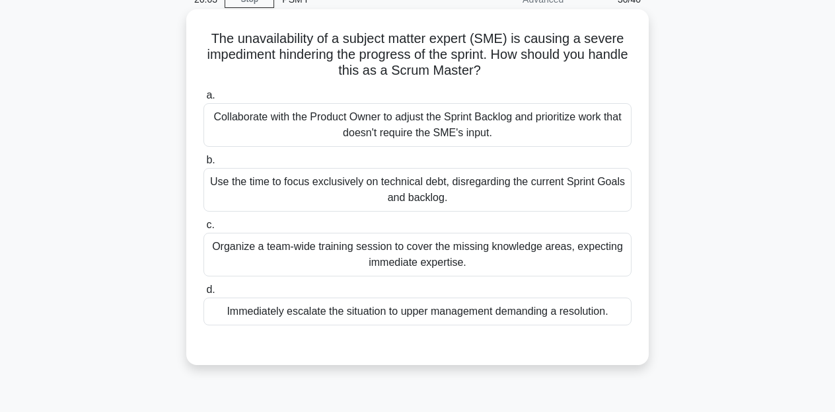
scroll to position [65, 0]
click at [488, 130] on div "Collaborate with the Product Owner to adjust the Sprint Backlog and prioritize …" at bounding box center [417, 124] width 428 height 44
click at [203, 99] on input "a. Collaborate with the Product Owner to adjust the Sprint Backlog and prioriti…" at bounding box center [203, 95] width 0 height 9
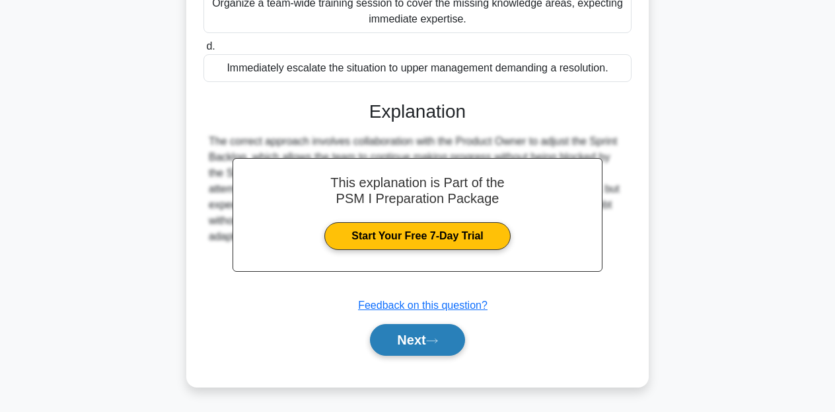
click at [408, 343] on button "Next" at bounding box center [417, 340] width 94 height 32
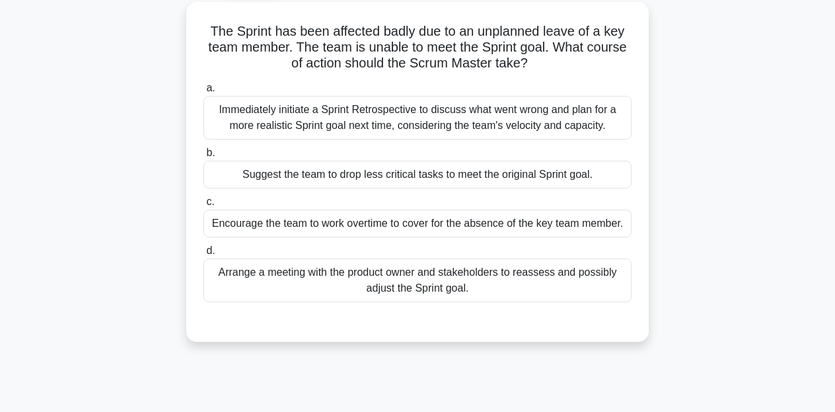
scroll to position [75, 0]
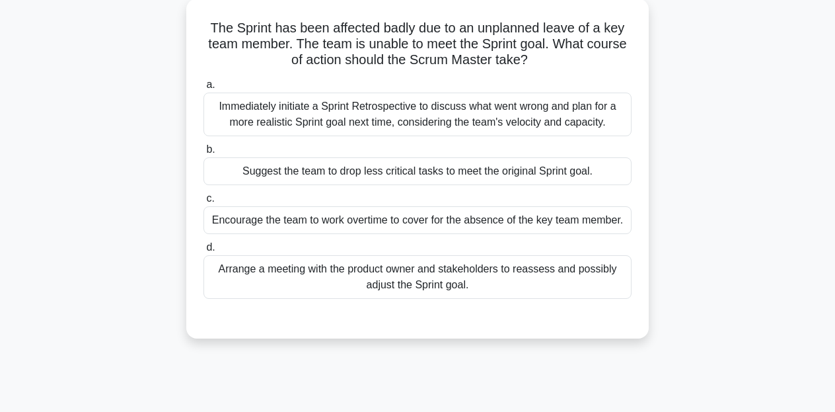
click at [388, 291] on div "Arrange a meeting with the product owner and stakeholders to reassess and possi…" at bounding box center [417, 277] width 428 height 44
click at [203, 252] on input "d. Arrange a meeting with the product owner and stakeholders to reassess and po…" at bounding box center [203, 247] width 0 height 9
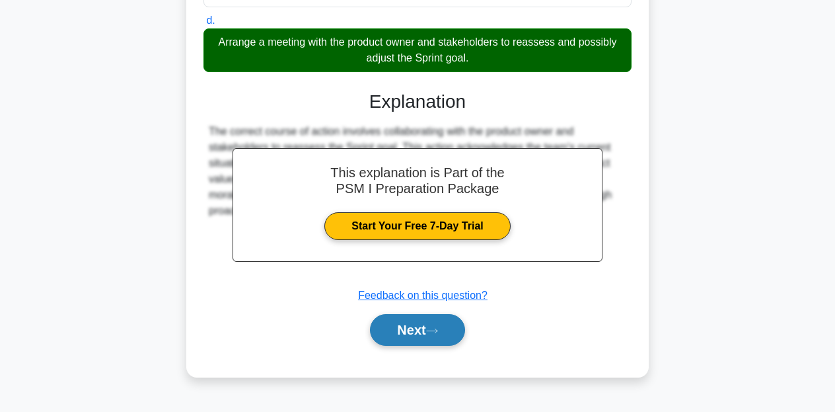
scroll to position [302, 0]
click at [407, 323] on button "Next" at bounding box center [417, 330] width 94 height 32
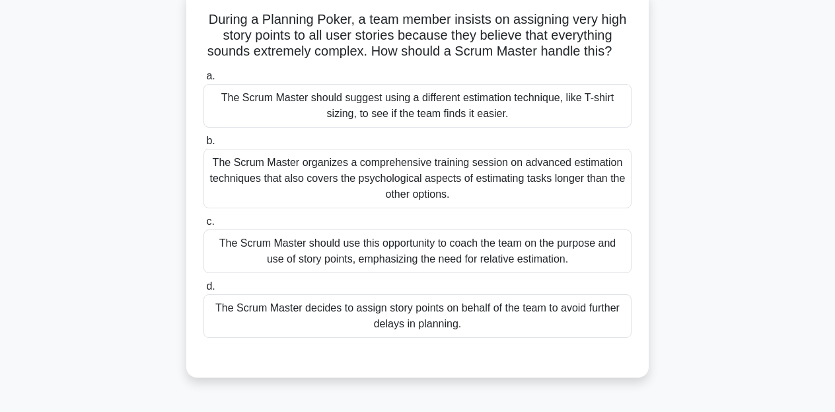
scroll to position [84, 0]
click at [396, 111] on div "The Scrum Master should suggest using a different estimation technique, like T-…" at bounding box center [417, 106] width 428 height 44
click at [203, 81] on input "a. The Scrum Master should suggest using a different estimation technique, like…" at bounding box center [203, 76] width 0 height 9
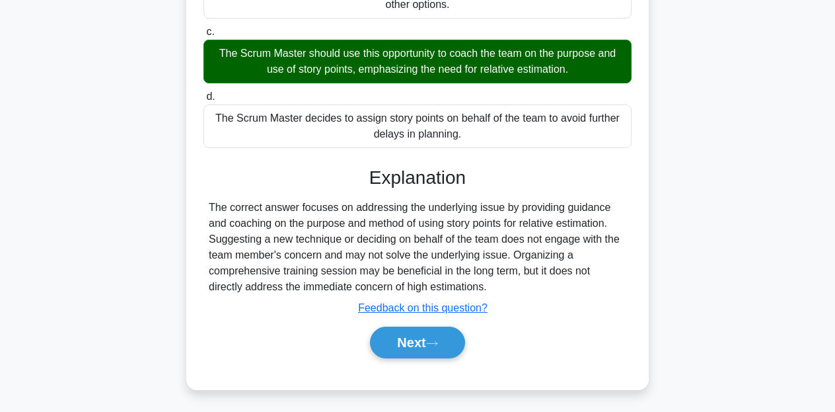
scroll to position [279, 0]
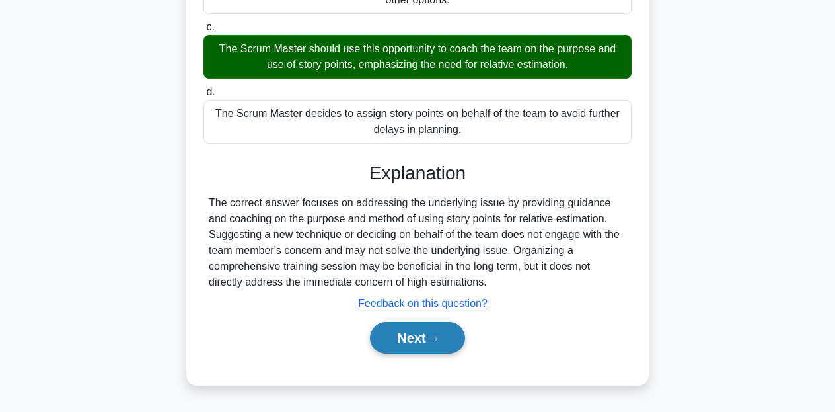
click at [424, 346] on button "Next" at bounding box center [417, 338] width 94 height 32
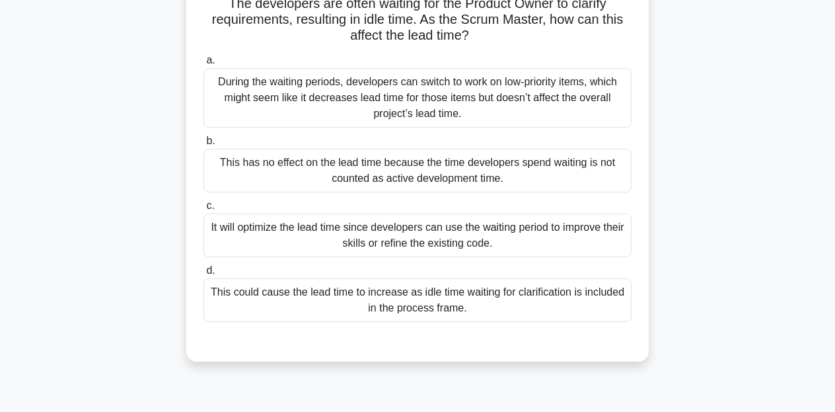
scroll to position [101, 0]
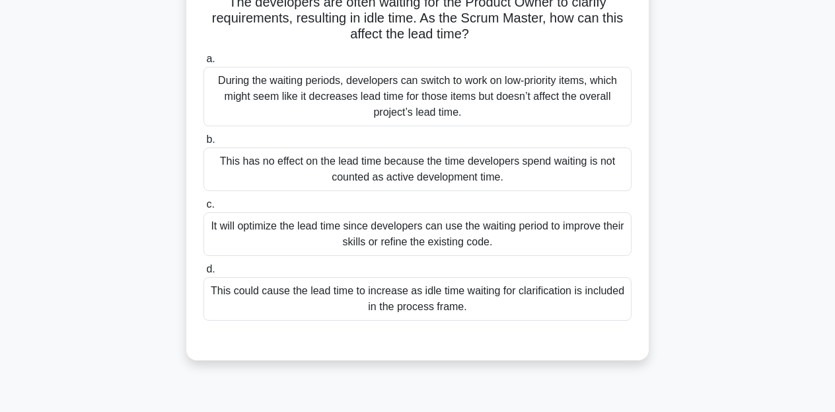
click at [443, 116] on div "During the waiting periods, developers can switch to work on low-priority items…" at bounding box center [417, 96] width 428 height 59
click at [203, 63] on input "a. During the waiting periods, developers can switch to work on low-priority it…" at bounding box center [203, 59] width 0 height 9
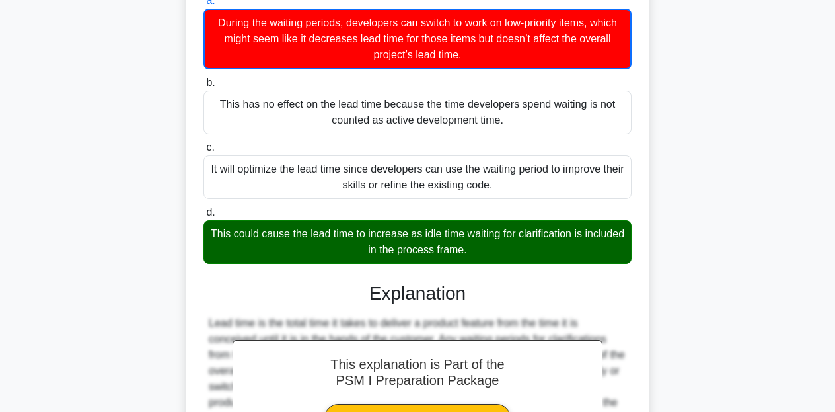
scroll to position [163, 1]
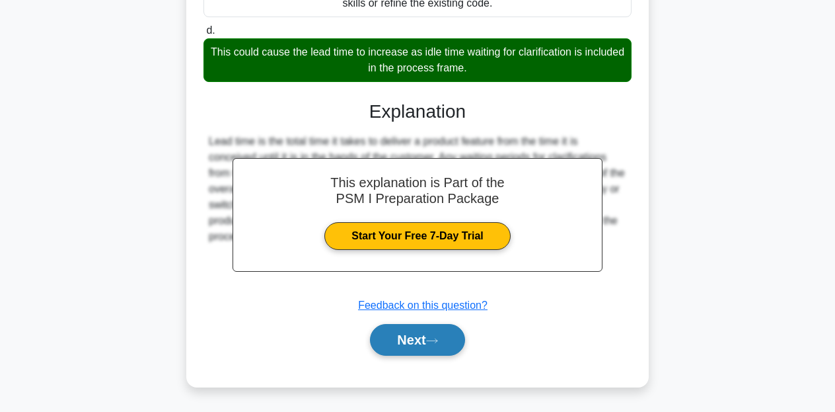
click at [417, 344] on button "Next" at bounding box center [417, 340] width 94 height 32
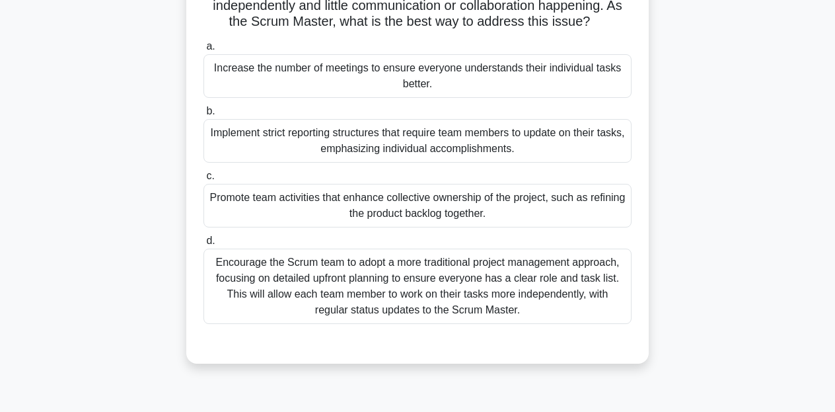
scroll to position [116, 0]
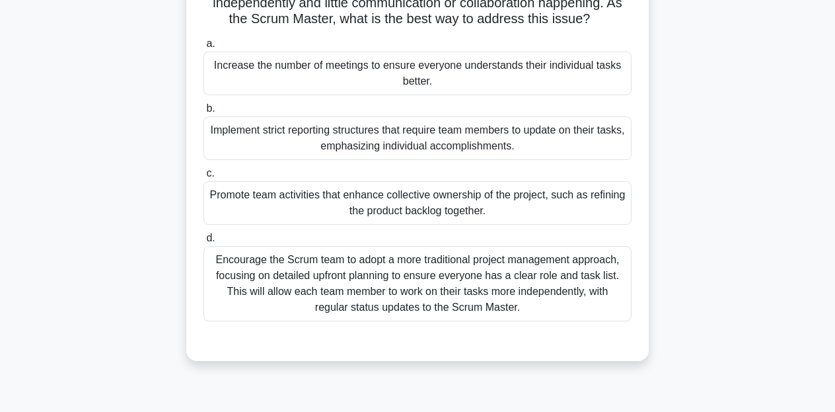
click at [404, 214] on div "Promote team activities that enhance collective ownership of the project, such …" at bounding box center [417, 203] width 428 height 44
click at [203, 178] on input "c. Promote team activities that enhance collective ownership of the project, su…" at bounding box center [203, 173] width 0 height 9
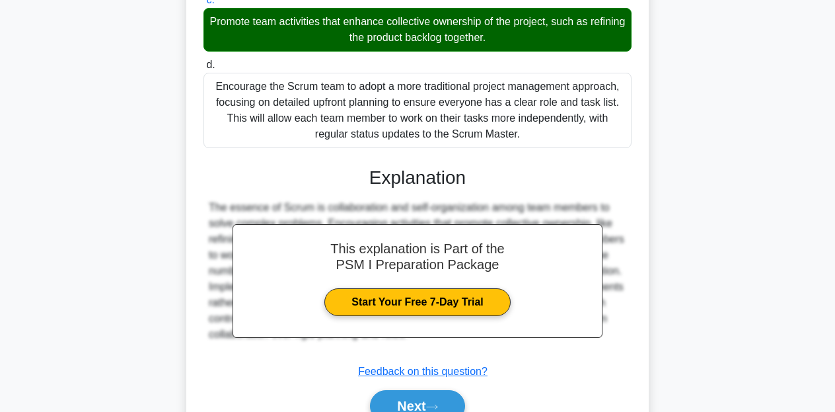
scroll to position [290, 0]
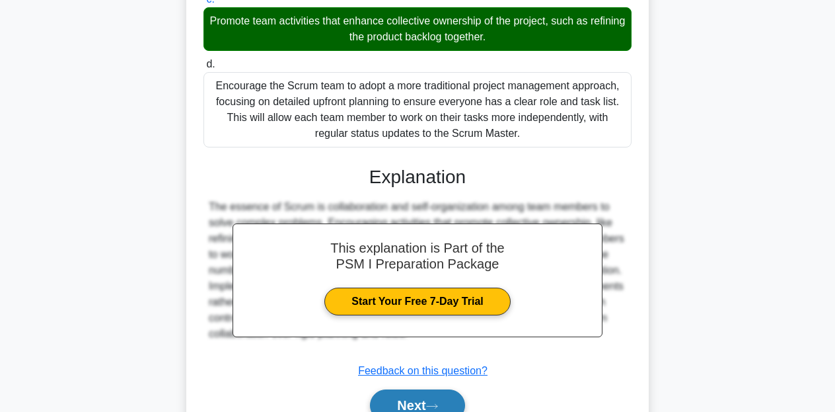
click at [423, 398] on button "Next" at bounding box center [417, 405] width 94 height 32
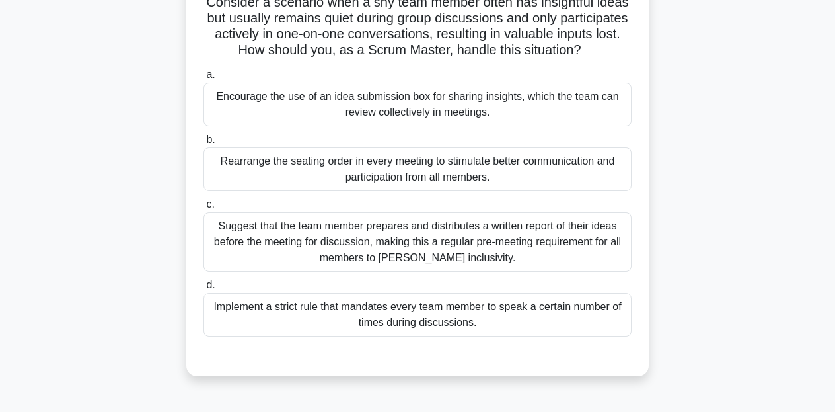
scroll to position [106, 0]
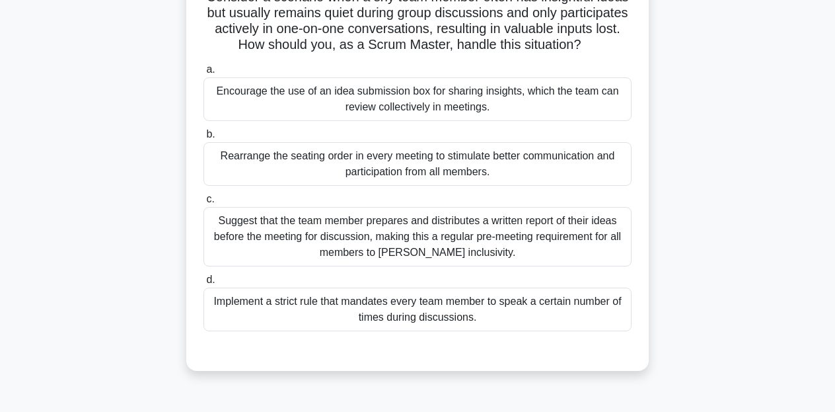
click at [435, 105] on div "Encourage the use of an idea submission box for sharing insights, which the tea…" at bounding box center [417, 99] width 428 height 44
click at [203, 74] on input "a. Encourage the use of an idea submission box for sharing insights, which the …" at bounding box center [203, 69] width 0 height 9
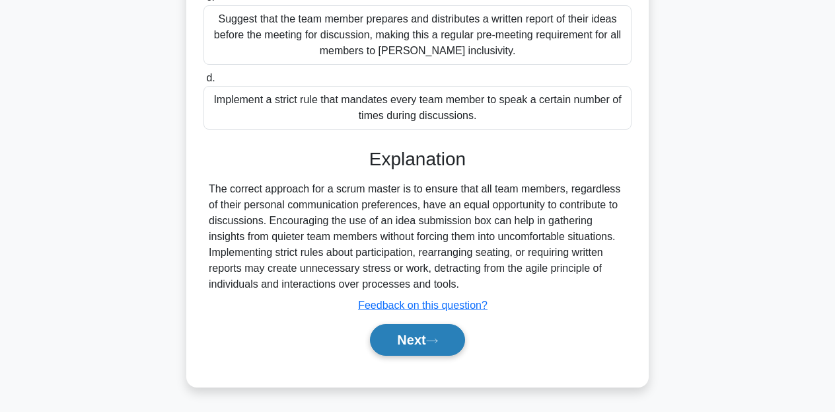
click at [431, 342] on button "Next" at bounding box center [417, 340] width 94 height 32
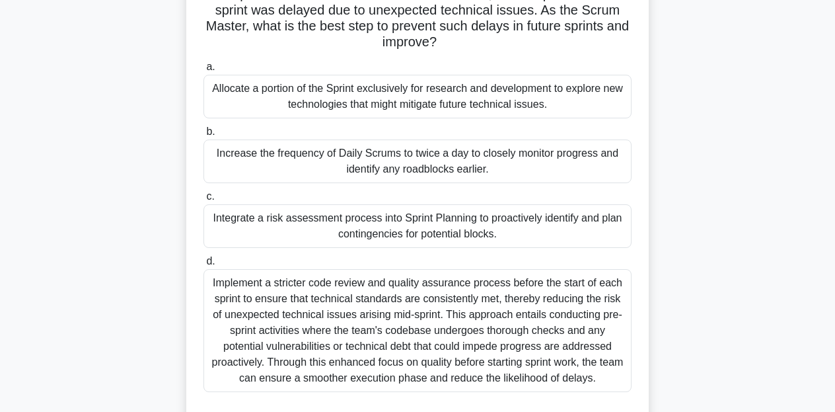
scroll to position [112, 0]
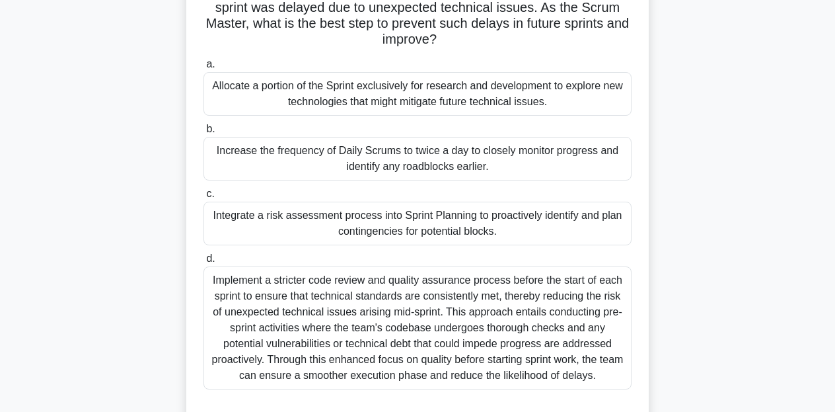
click at [408, 112] on div "Allocate a portion of the Sprint exclusively for research and development to ex…" at bounding box center [417, 94] width 428 height 44
click at [203, 69] on input "a. Allocate a portion of the Sprint exclusively for research and development to…" at bounding box center [203, 64] width 0 height 9
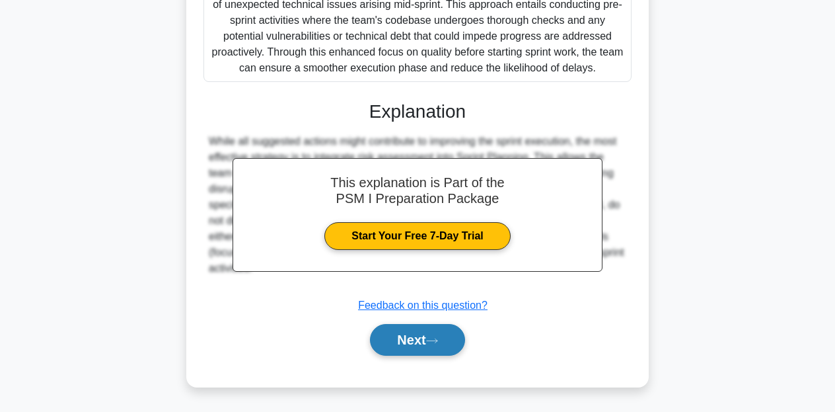
click at [423, 340] on button "Next" at bounding box center [417, 340] width 94 height 32
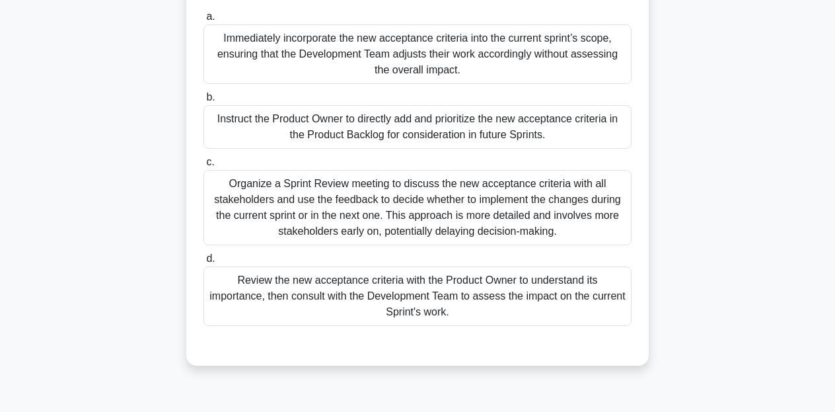
scroll to position [142, 0]
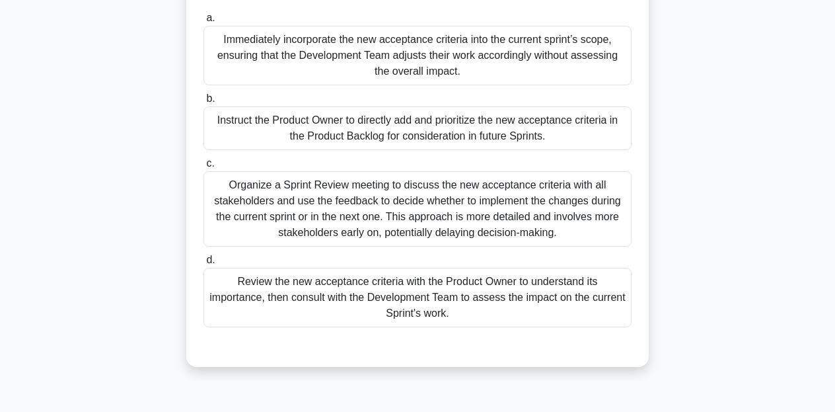
click at [393, 312] on div "Review the new acceptance criteria with the Product Owner to understand its imp…" at bounding box center [417, 297] width 428 height 59
click at [203, 264] on input "d. Review the new acceptance criteria with the Product Owner to understand its …" at bounding box center [203, 260] width 0 height 9
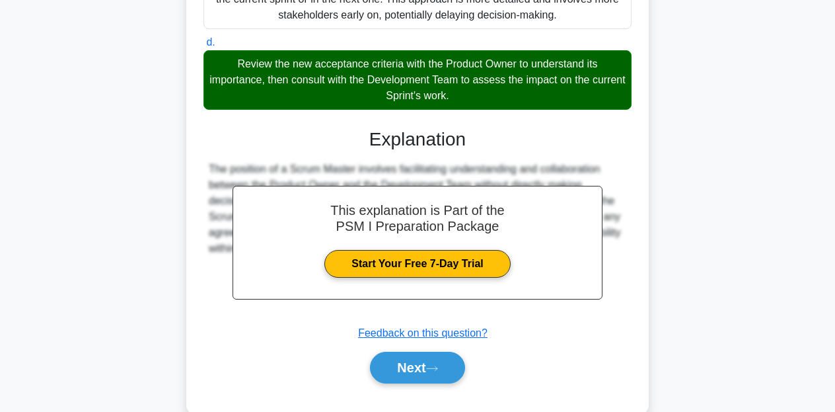
scroll to position [369, 0]
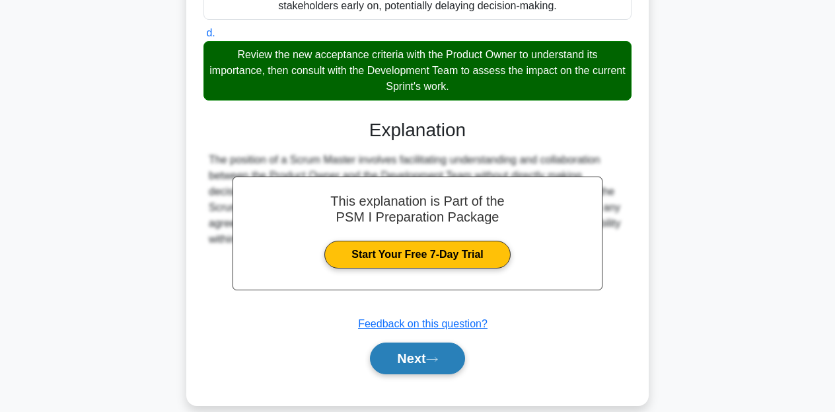
click at [414, 359] on button "Next" at bounding box center [417, 358] width 94 height 32
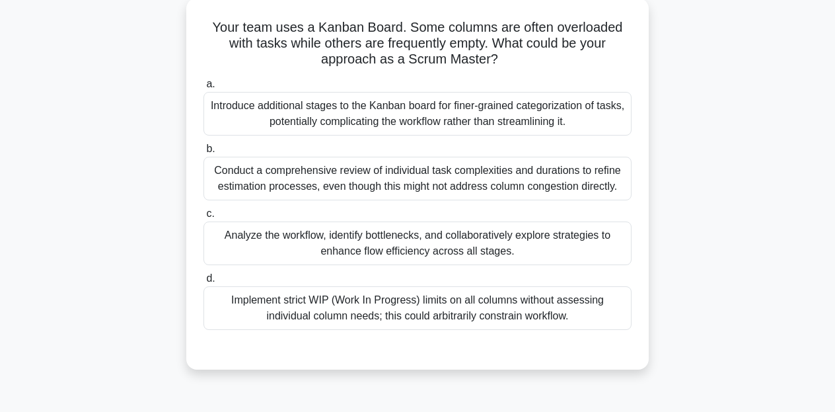
scroll to position [76, 0]
click at [393, 256] on div "Analyze the workflow, identify bottlenecks, and collaboratively explore strateg…" at bounding box center [417, 243] width 428 height 44
click at [203, 218] on input "c. Analyze the workflow, identify bottlenecks, and collaboratively explore stra…" at bounding box center [203, 213] width 0 height 9
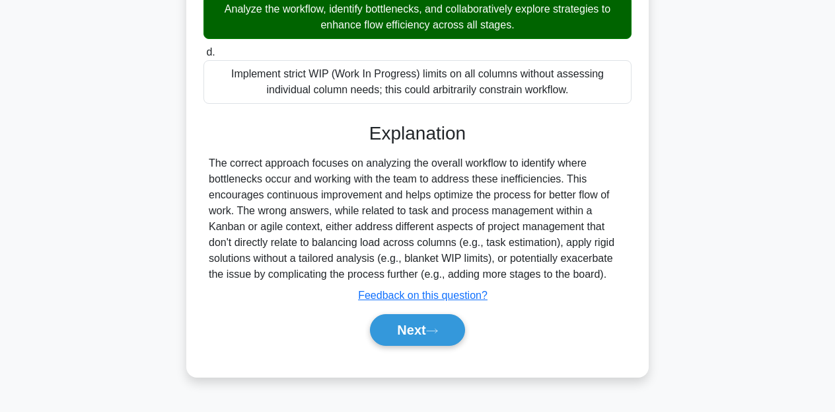
scroll to position [302, 0]
click at [399, 331] on button "Next" at bounding box center [417, 330] width 94 height 32
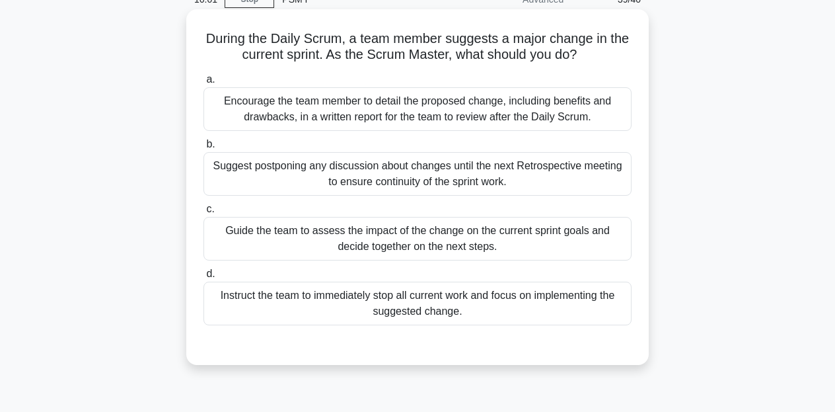
scroll to position [65, 0]
click at [367, 106] on div "Encourage the team member to detail the proposed change, including benefits and…" at bounding box center [417, 109] width 428 height 44
click at [203, 84] on input "a. Encourage the team member to detail the proposed change, including benefits …" at bounding box center [203, 79] width 0 height 9
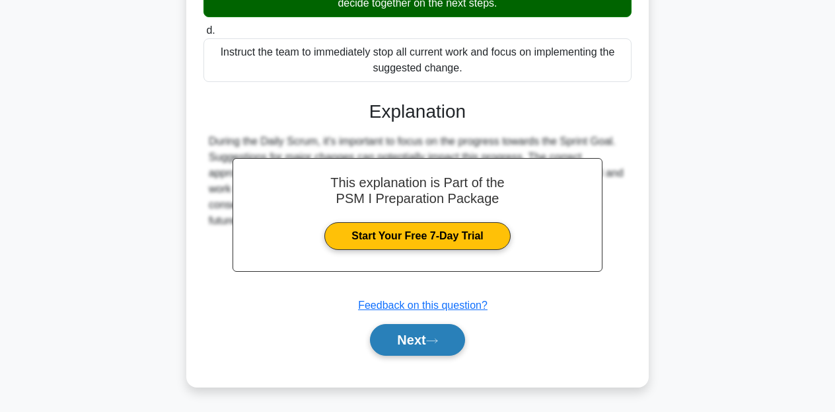
click at [433, 344] on button "Next" at bounding box center [417, 340] width 94 height 32
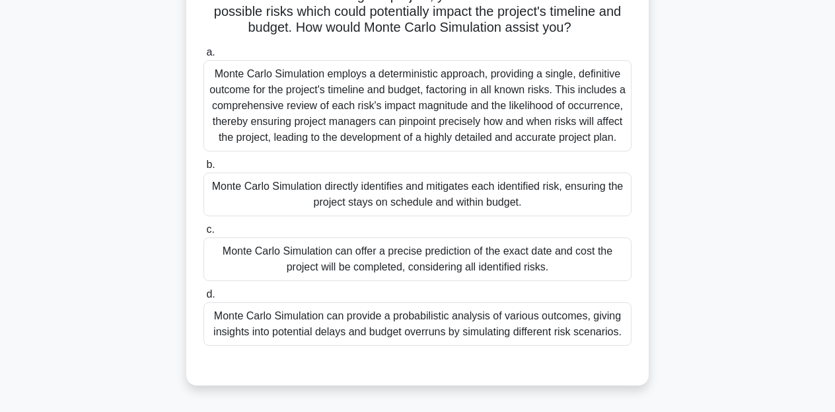
scroll to position [131, 0]
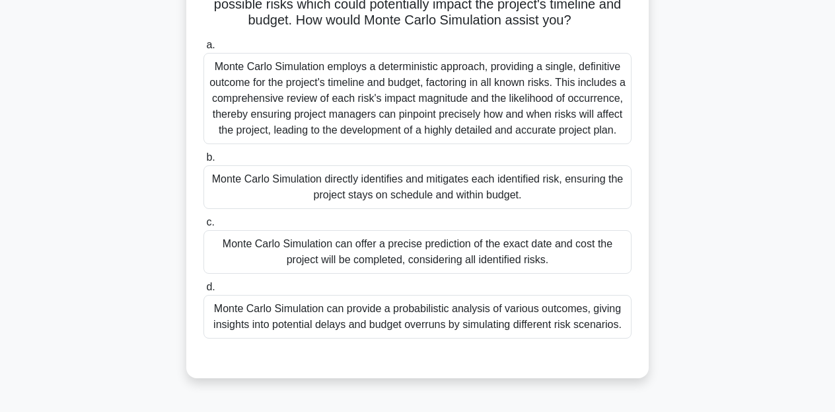
click at [461, 338] on div "Monte Carlo Simulation can provide a probabilistic analysis of various outcomes…" at bounding box center [417, 317] width 428 height 44
click at [203, 291] on input "d. Monte Carlo Simulation can provide a probabilistic analysis of various outco…" at bounding box center [203, 287] width 0 height 9
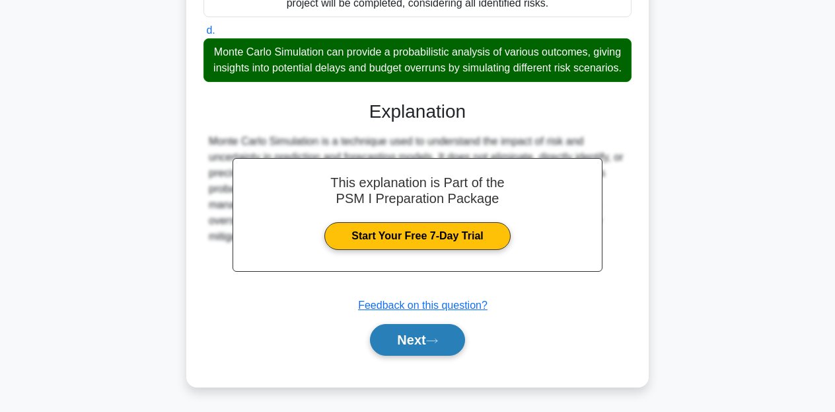
scroll to position [403, 0]
click at [428, 342] on button "Next" at bounding box center [417, 340] width 94 height 32
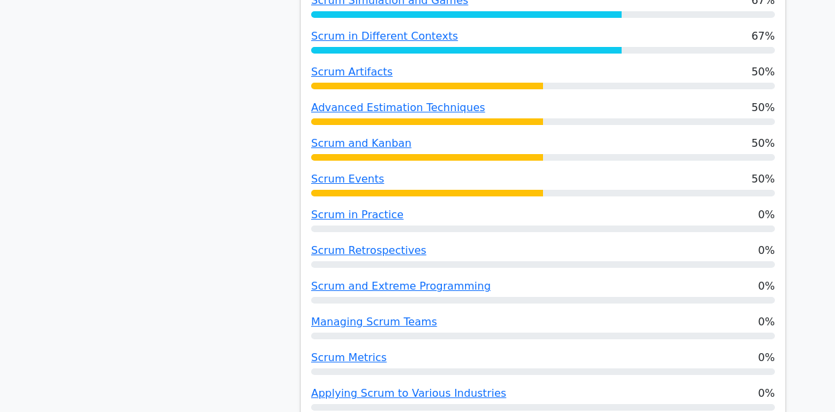
scroll to position [1035, 0]
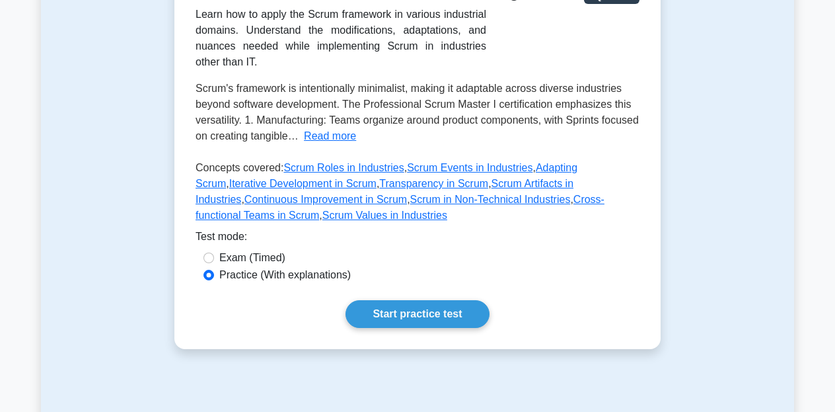
scroll to position [276, 0]
click at [348, 135] on button "Read more" at bounding box center [330, 136] width 52 height 16
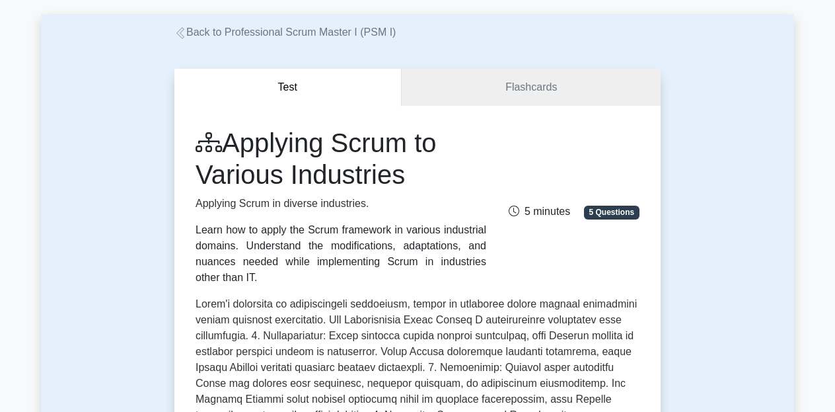
scroll to position [11, 0]
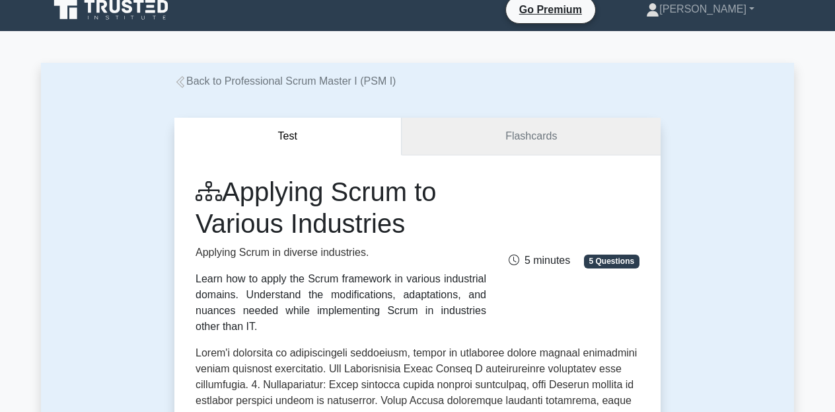
click at [480, 132] on link "Flashcards" at bounding box center [531, 137] width 259 height 38
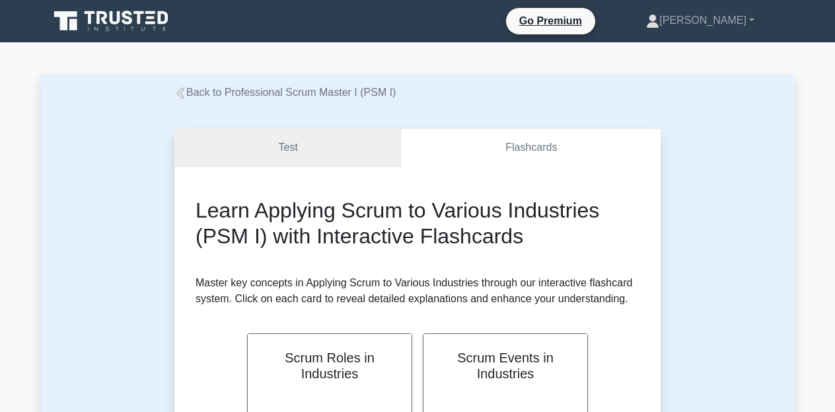
click at [351, 152] on link "Test" at bounding box center [287, 148] width 227 height 38
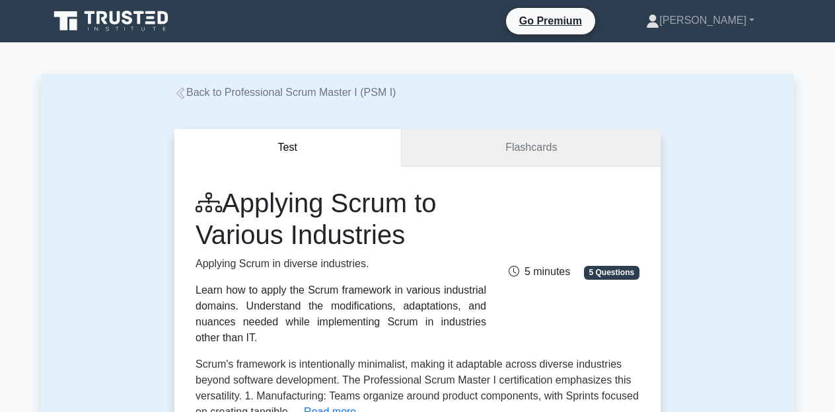
click at [471, 149] on link "Flashcards" at bounding box center [531, 148] width 259 height 38
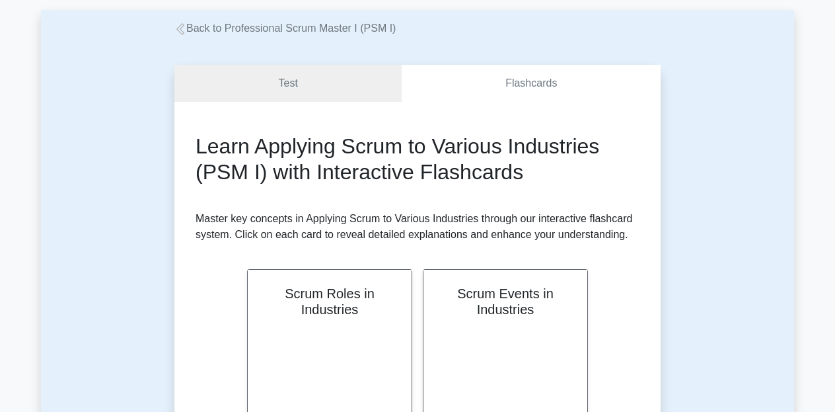
scroll to position [57, 0]
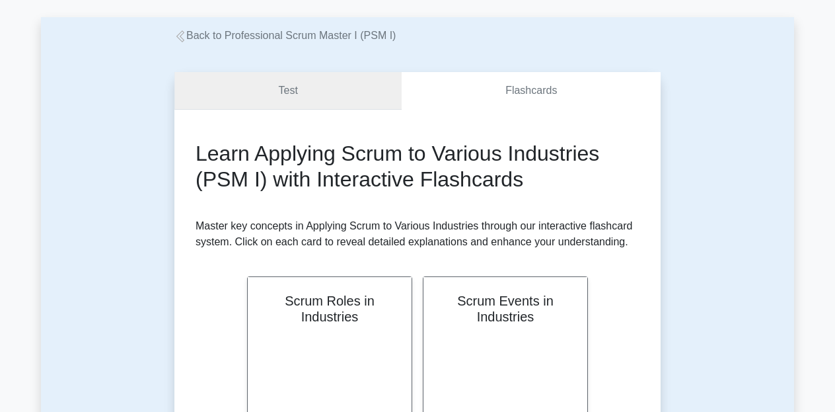
click at [329, 87] on link "Test" at bounding box center [287, 91] width 227 height 38
